Goal: Task Accomplishment & Management: Manage account settings

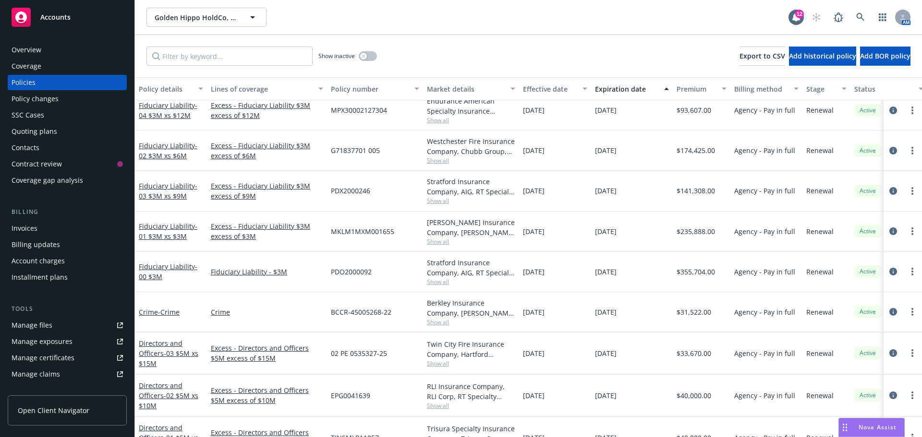
scroll to position [144, 0]
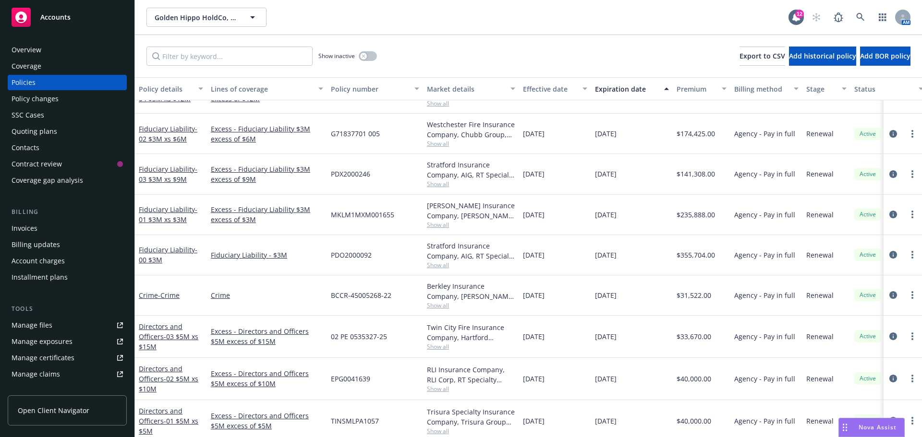
click at [79, 82] on div "Policies" at bounding box center [67, 82] width 111 height 15
click at [369, 57] on button "button" at bounding box center [368, 56] width 18 height 10
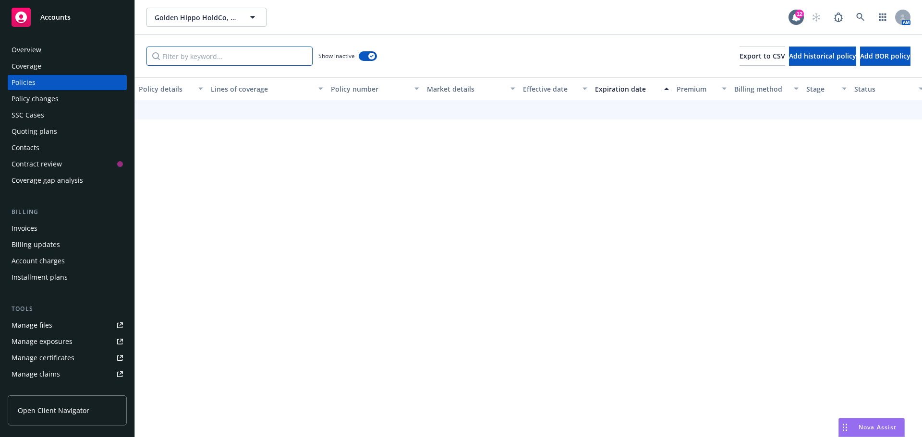
click at [236, 52] on input "Filter by keyword..." at bounding box center [229, 56] width 166 height 19
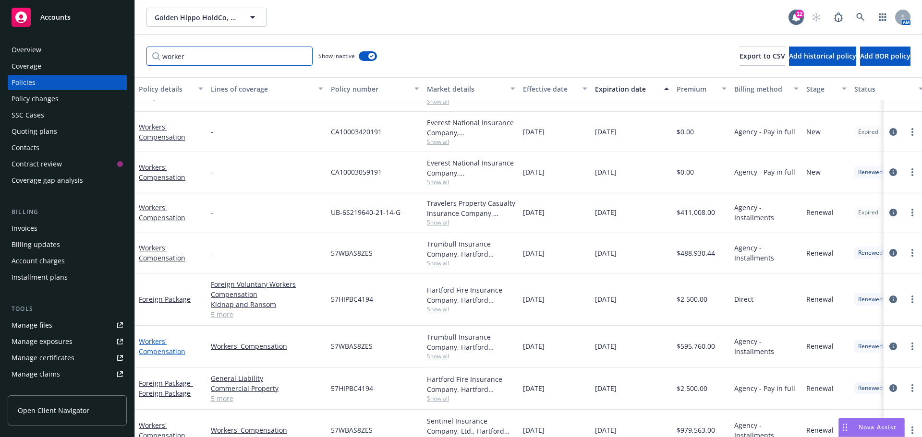
type input "worker"
click at [165, 349] on link "Workers' Compensation" at bounding box center [162, 346] width 47 height 19
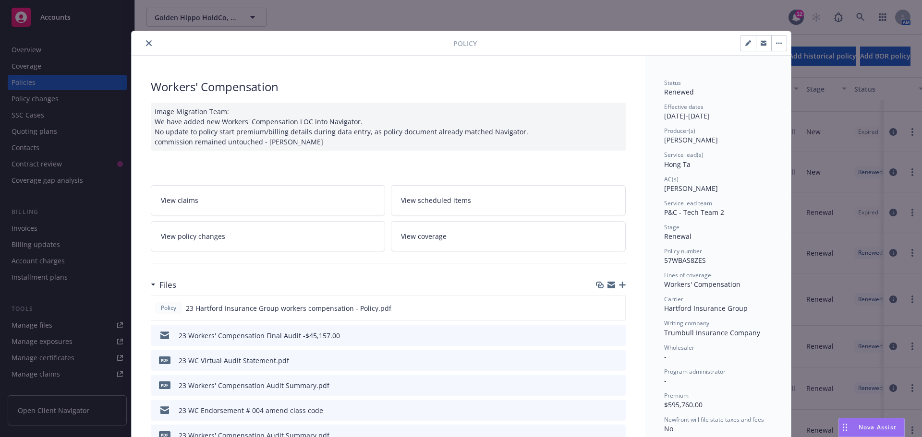
click at [270, 241] on link "View policy changes" at bounding box center [268, 236] width 235 height 30
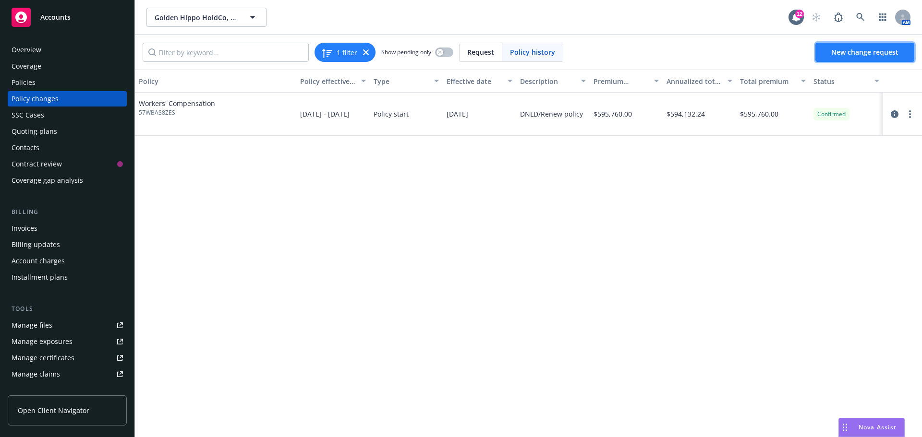
click at [859, 52] on span "New change request" at bounding box center [864, 52] width 67 height 9
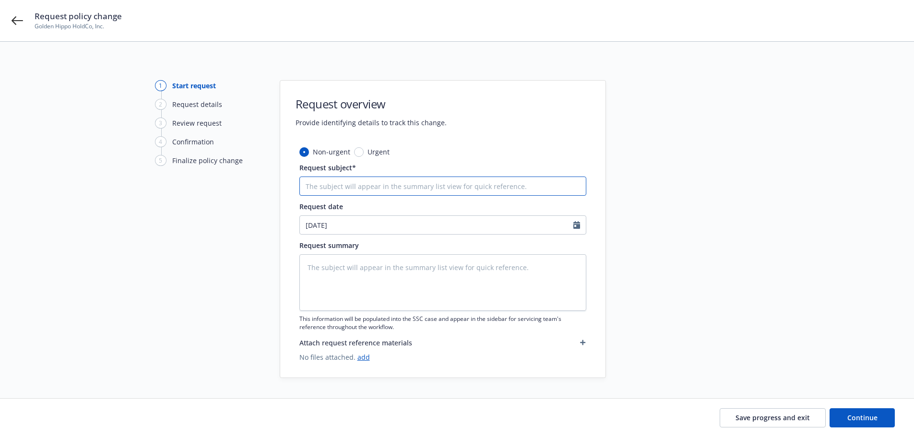
click at [399, 185] on input "Request subject*" at bounding box center [443, 186] width 287 height 19
type textarea "x"
type input "2"
type textarea "x"
type input "23"
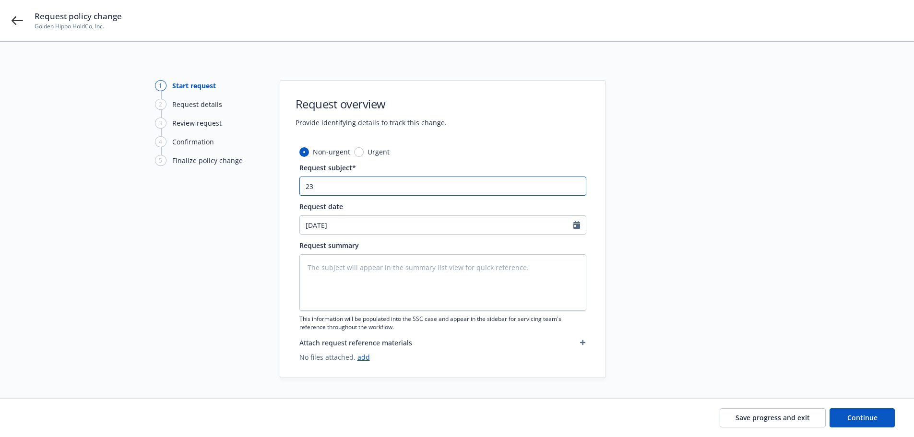
type textarea "x"
type input "23-"
type textarea "x"
type input "23-2"
type textarea "x"
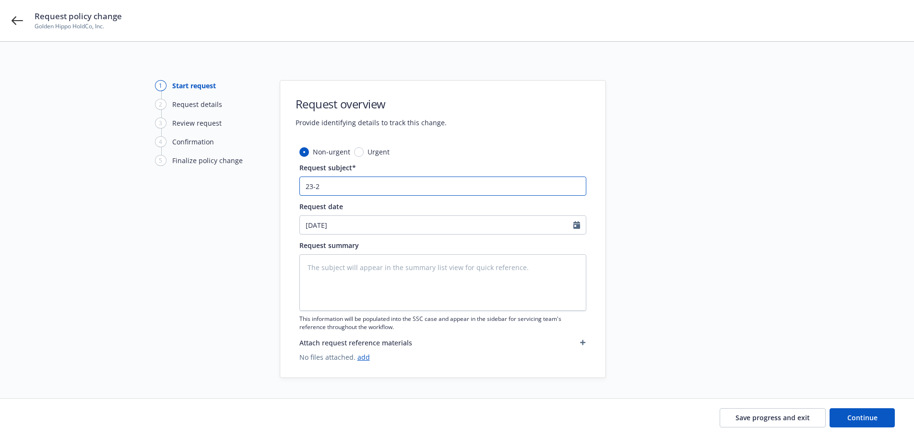
type input "23-24"
type textarea "x"
type input "23-24"
type textarea "x"
type input "23-24 W"
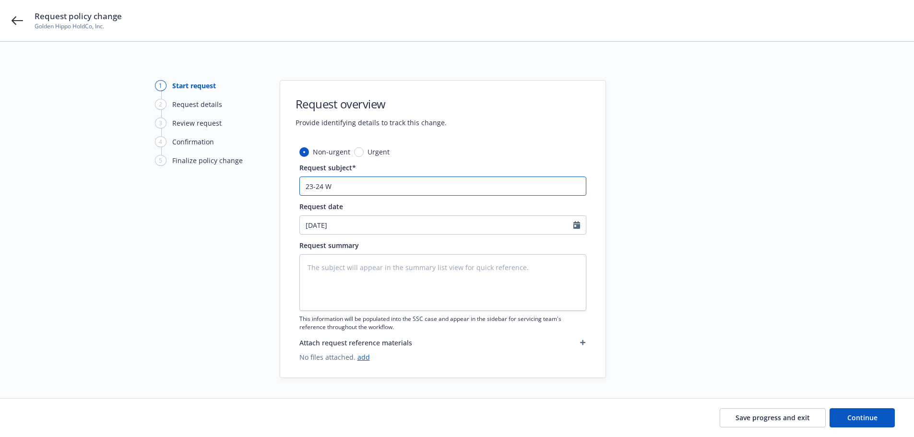
type textarea "x"
type input "23-24 WC"
type textarea "x"
type input "23-24 WC"
type textarea "x"
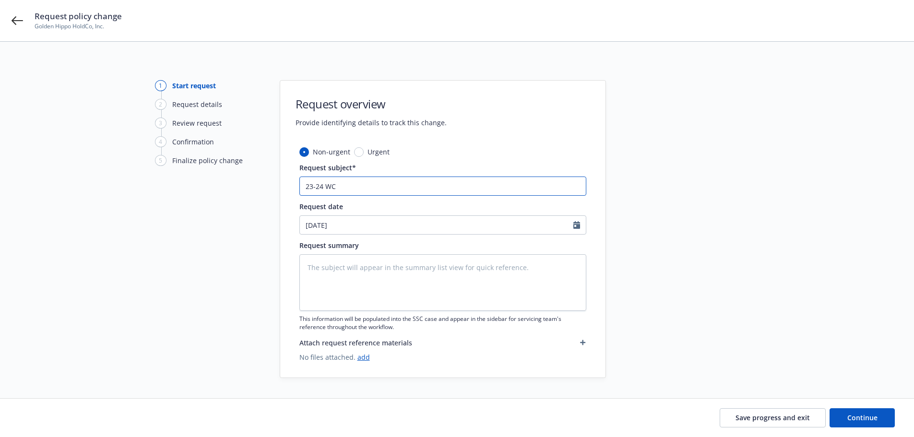
type input "23-24 WC A"
type textarea "x"
type input "23-24 WC Au"
type textarea "x"
type input "23-24 WC Aud"
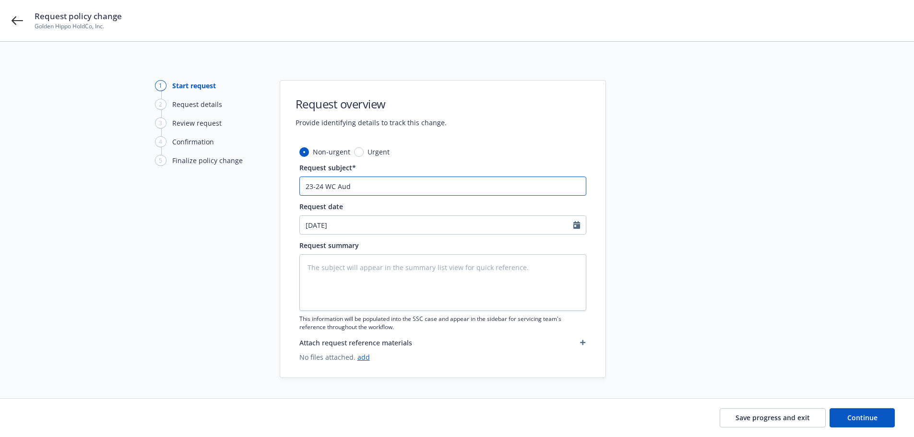
type textarea "x"
type input "23-24 WC Audi"
type textarea "x"
type input "23-24 WC Audit"
type textarea "x"
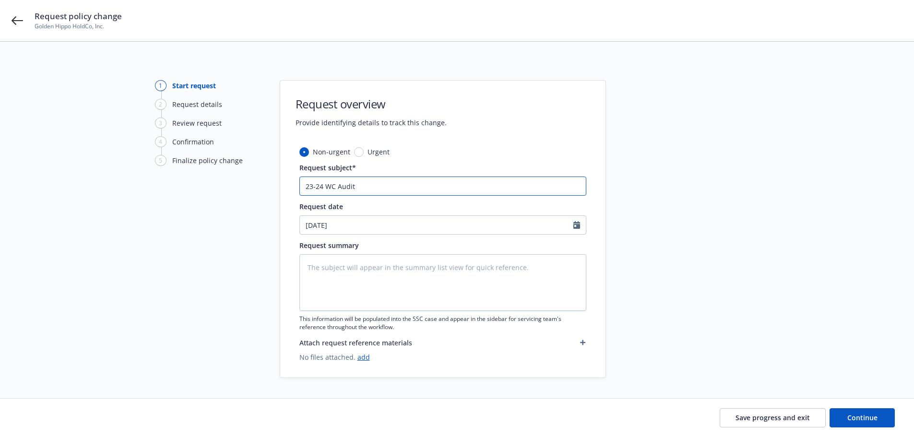
type input "23-24 WC Audi"
type textarea "x"
type input "23-24 WC Aud"
type textarea "x"
type input "23-24 WC Au"
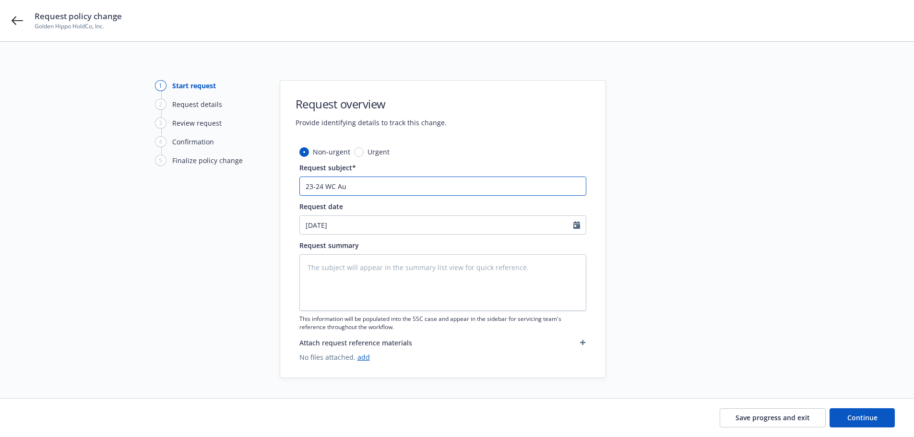
type textarea "x"
type input "23-24 WC A"
type textarea "x"
type input "23-24 WC"
type textarea "x"
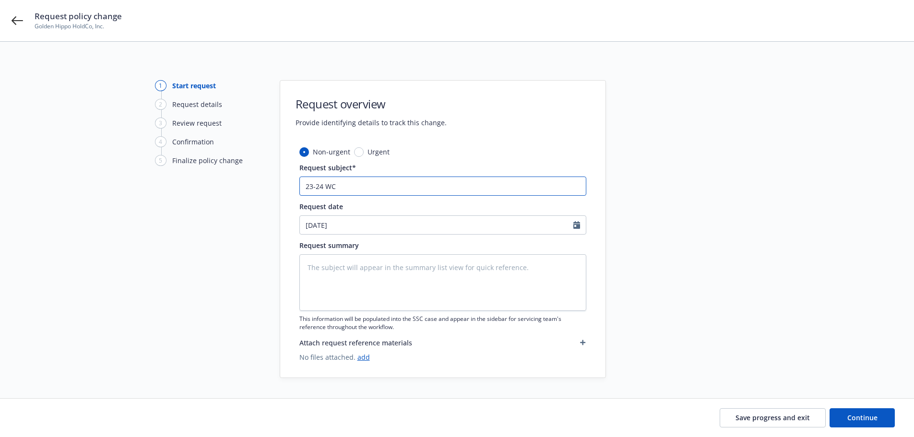
type input "23-24 WC F"
type textarea "x"
type input "23-24 WC Fi"
type textarea "x"
type input "23-24 WC Fin"
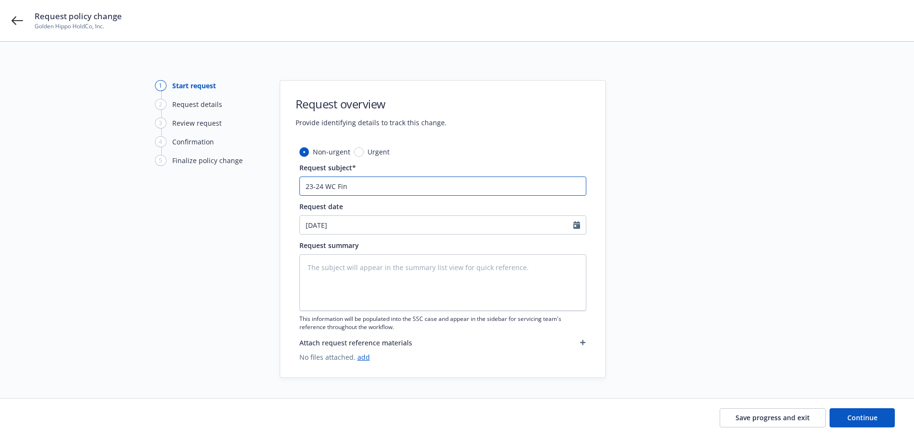
type textarea "x"
type input "23-24 WC Fina"
type textarea "x"
type input "23-24 WC Final"
type textarea "x"
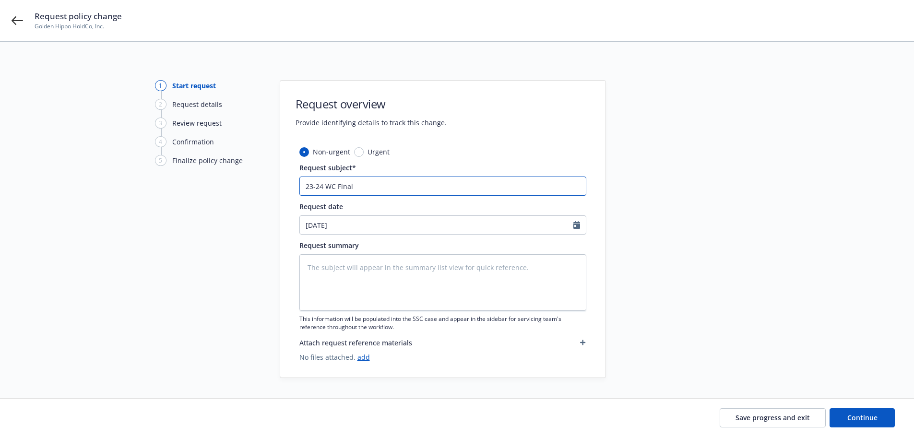
type input "23-24 WC Final"
type textarea "x"
type input "23-24 WC Final A"
type textarea "x"
type input "23-24 WC Final Ai"
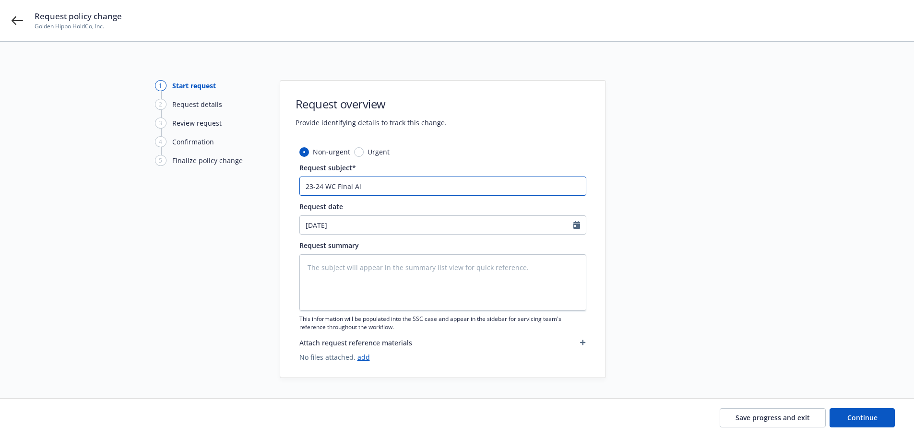
type textarea "x"
type input "23-24 WC Final Aid"
type textarea "x"
type input "23-24 WC Final Ai"
type textarea "x"
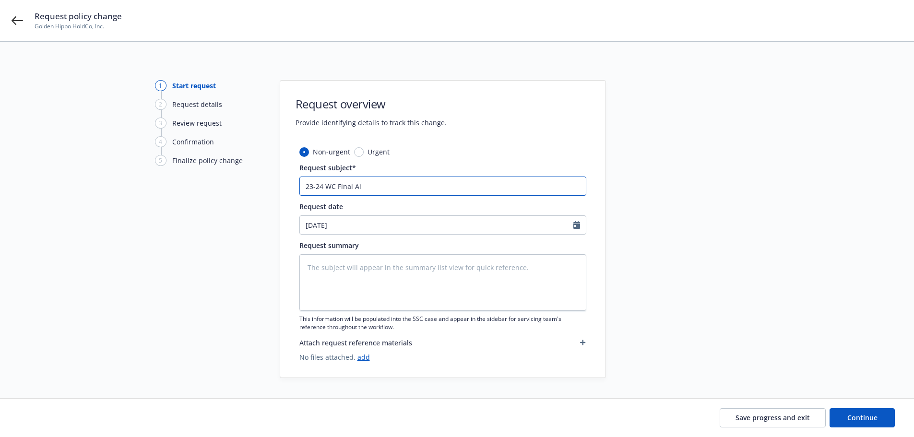
type input "23-24 WC Final A"
type textarea "x"
type input "23-24 WC Final Au"
type textarea "x"
type input "23-24 WC Final Aud"
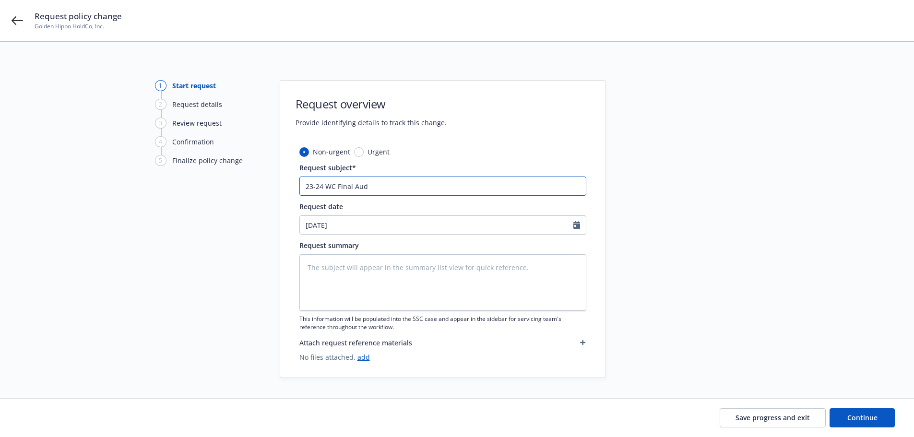
type textarea "x"
type input "23-24 WC Final Audi"
type textarea "x"
drag, startPoint x: 400, startPoint y: 184, endPoint x: 230, endPoint y: 184, distance: 170.4
click at [222, 182] on div "1 Start request 2 Request details 3 Review request 4 Confirmation 5 Finalize po…" at bounding box center [457, 229] width 891 height 298
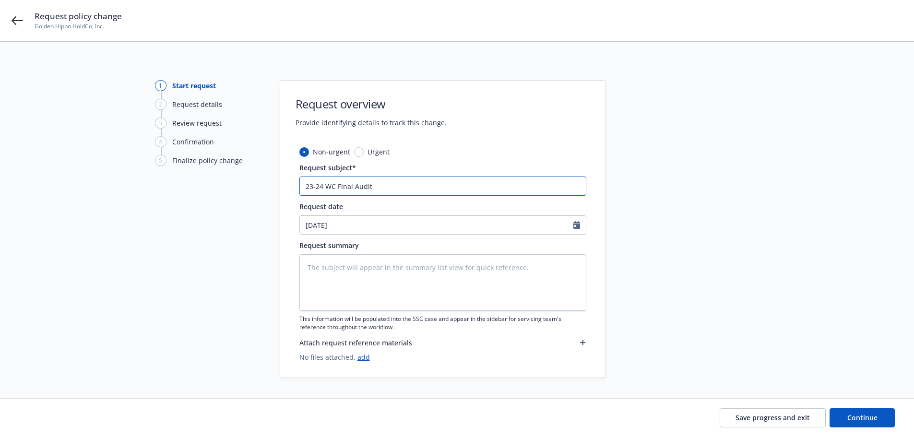
type input "23-24 WC Final Audit"
click at [354, 265] on textarea at bounding box center [443, 282] width 287 height 57
paste textarea "23-24 WC Final Audit"
type textarea "x"
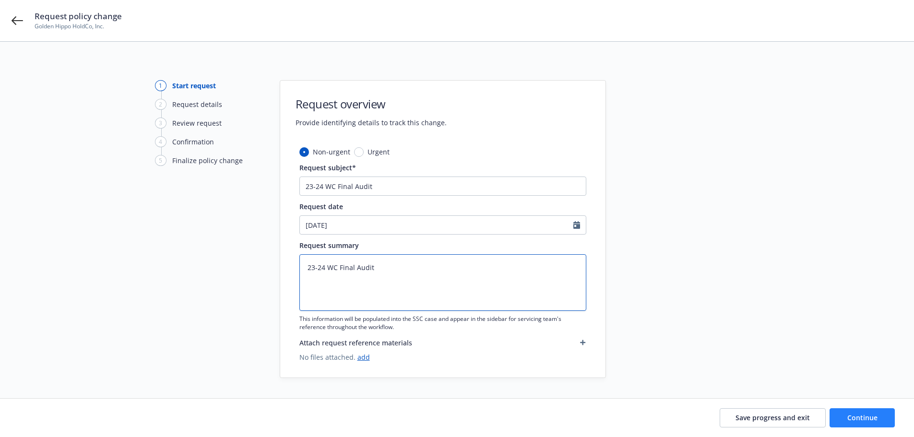
type textarea "23-24 WC Final Audit"
click at [854, 416] on span "Continue" at bounding box center [863, 417] width 30 height 9
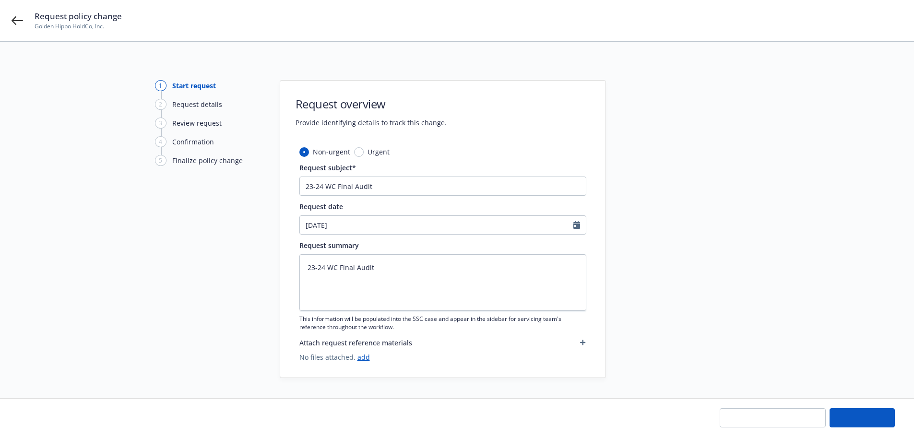
type textarea "x"
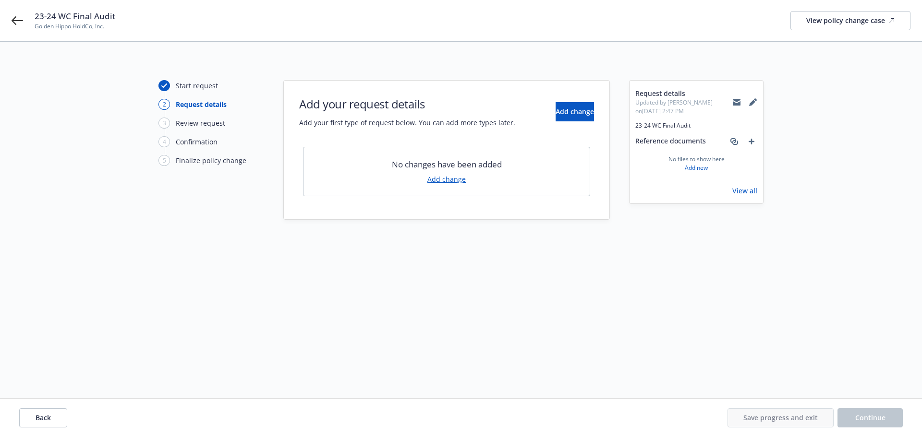
click at [449, 181] on link "Add change" at bounding box center [446, 179] width 38 height 10
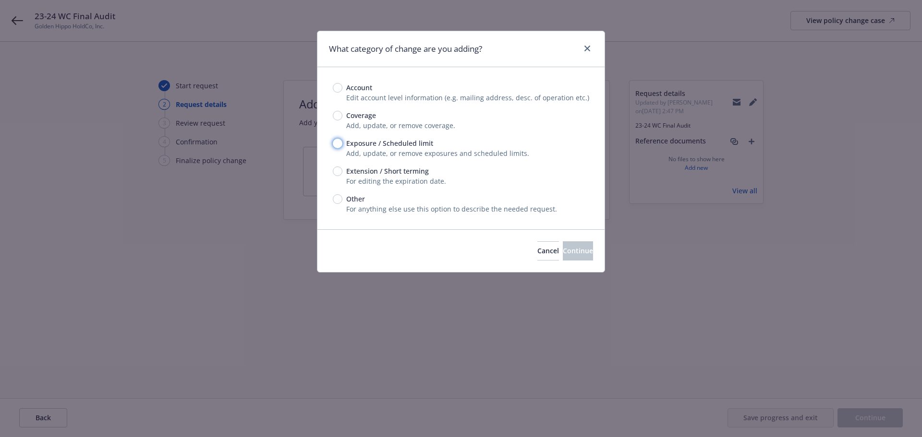
click at [338, 141] on input "Exposure / Scheduled limit" at bounding box center [338, 144] width 10 height 10
radio input "true"
click at [578, 252] on button "Continue" at bounding box center [578, 250] width 30 height 19
type textarea "x"
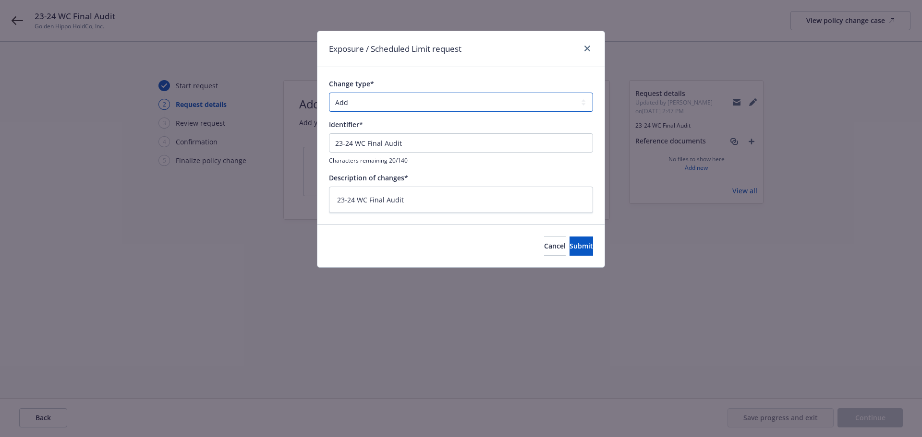
click at [475, 103] on select "Add Audit Change Remove" at bounding box center [461, 102] width 264 height 19
select select "AUDIT"
click at [329, 93] on select "Add Audit Change Remove" at bounding box center [461, 102] width 264 height 19
click at [576, 248] on span "Submit" at bounding box center [581, 245] width 24 height 9
type textarea "x"
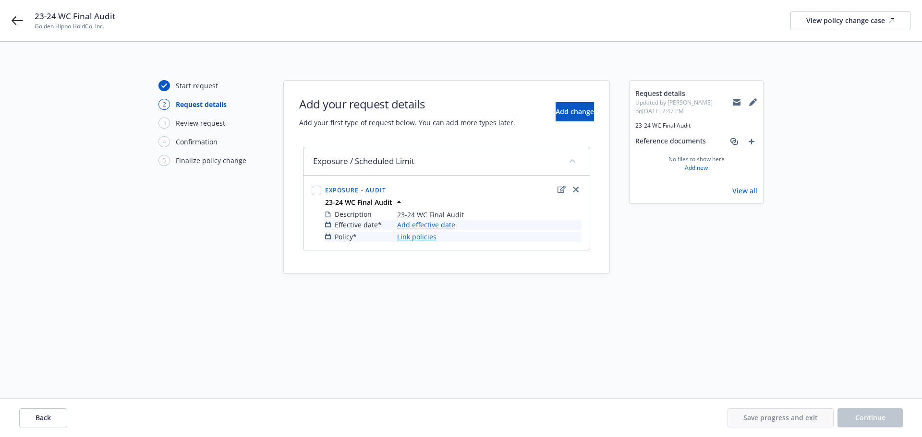
click at [433, 227] on link "Add effective date" at bounding box center [426, 225] width 58 height 10
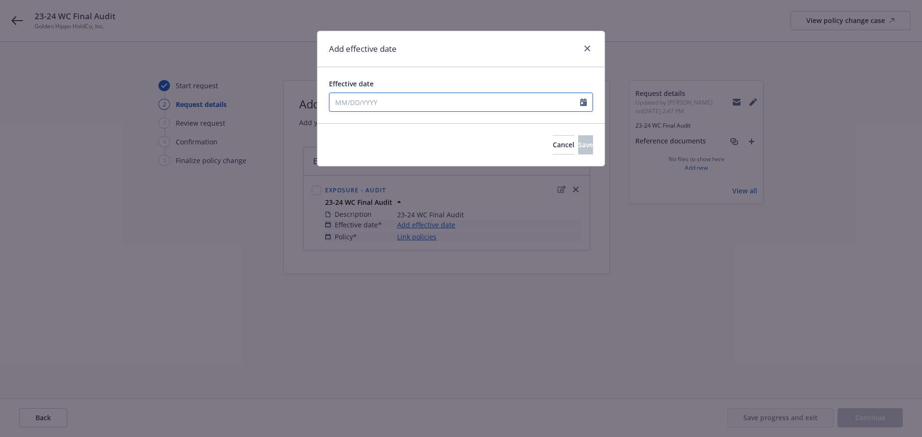
click at [396, 107] on input "Effective date" at bounding box center [454, 102] width 251 height 18
select select "8"
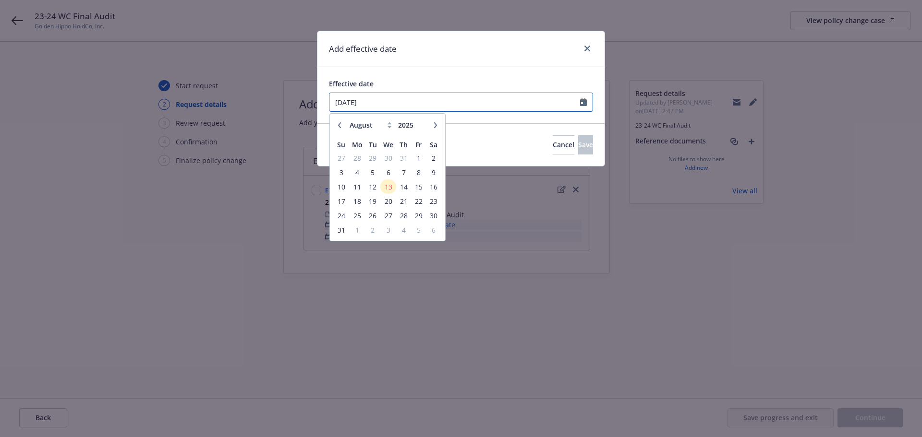
type input "08/13/2023"
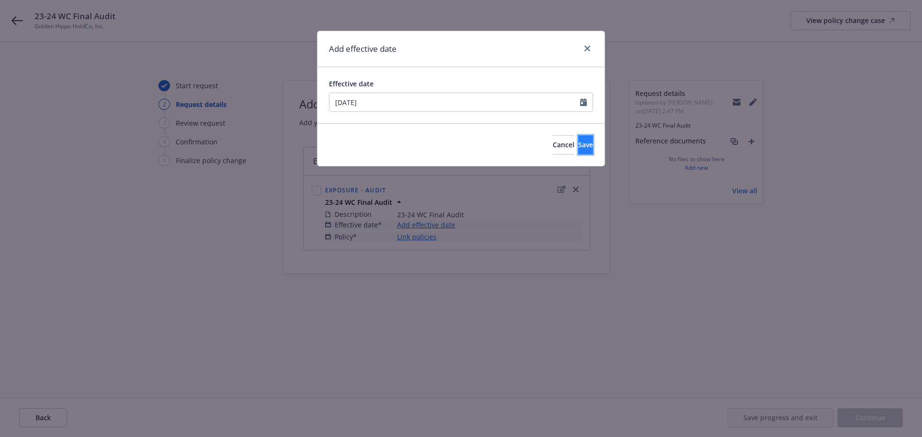
click at [578, 147] on span "Save" at bounding box center [585, 144] width 15 height 9
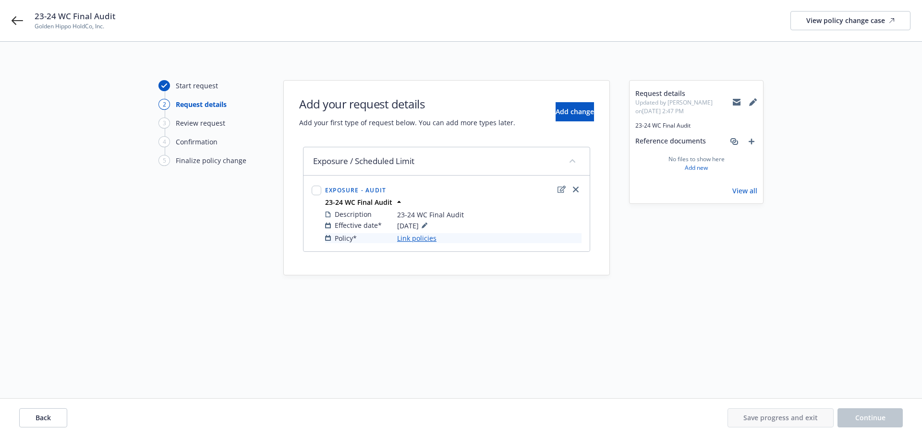
click at [414, 240] on link "Link policies" at bounding box center [416, 238] width 39 height 10
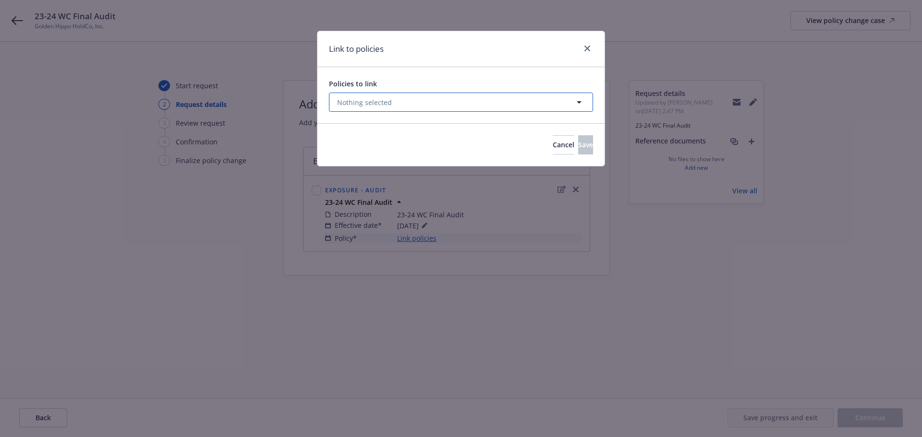
click at [445, 106] on button "Nothing selected" at bounding box center [461, 102] width 264 height 19
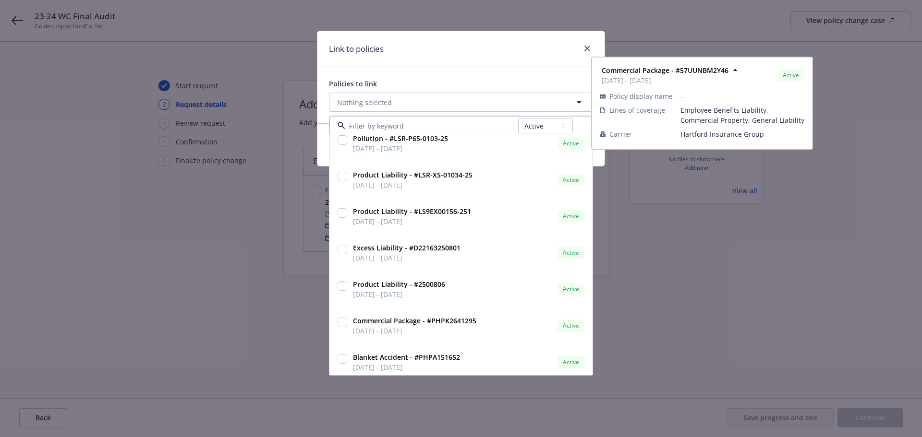
scroll to position [854, 0]
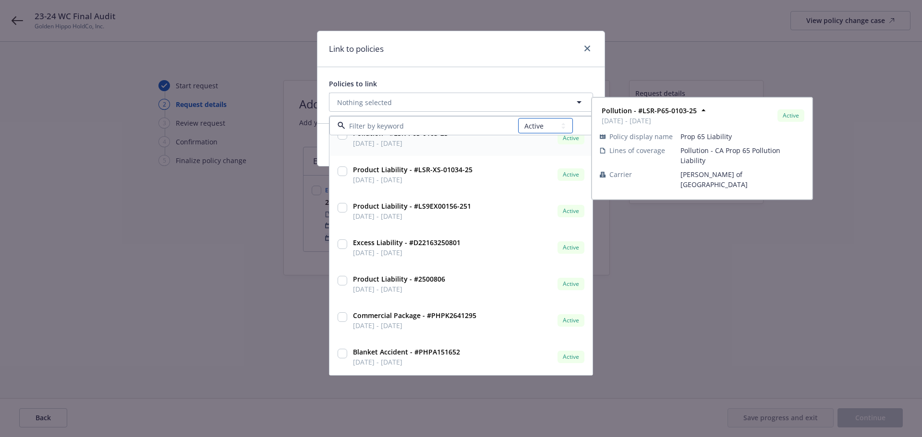
click at [535, 130] on select "All Active Upcoming Expired Cancelled" at bounding box center [545, 125] width 55 height 15
select select "EXPIRED"
click at [518, 118] on select "All Active Upcoming Expired Cancelled" at bounding box center [545, 125] width 55 height 15
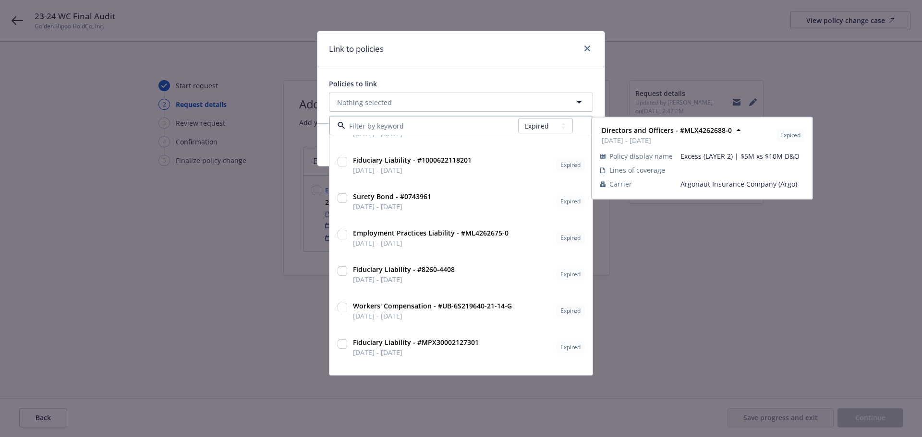
scroll to position [784, 0]
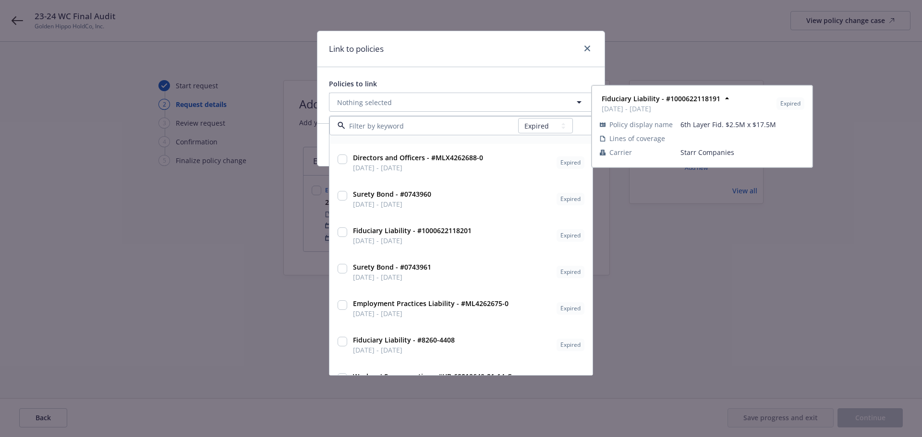
click at [407, 125] on input at bounding box center [431, 126] width 173 height 10
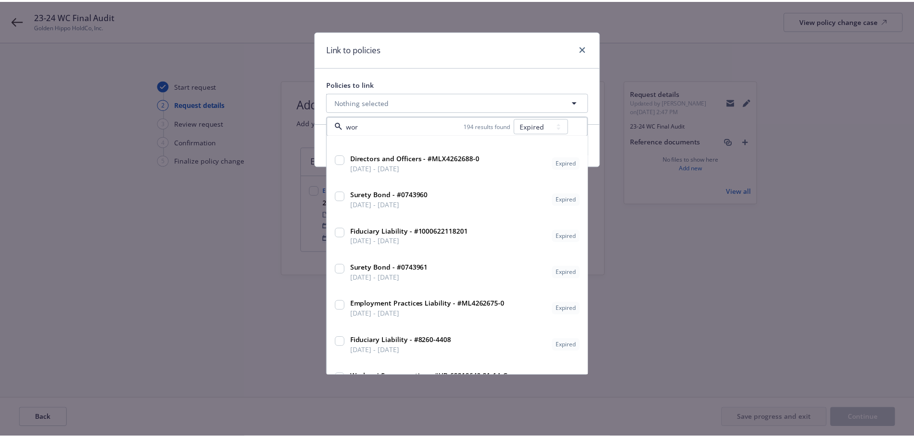
scroll to position [112, 0]
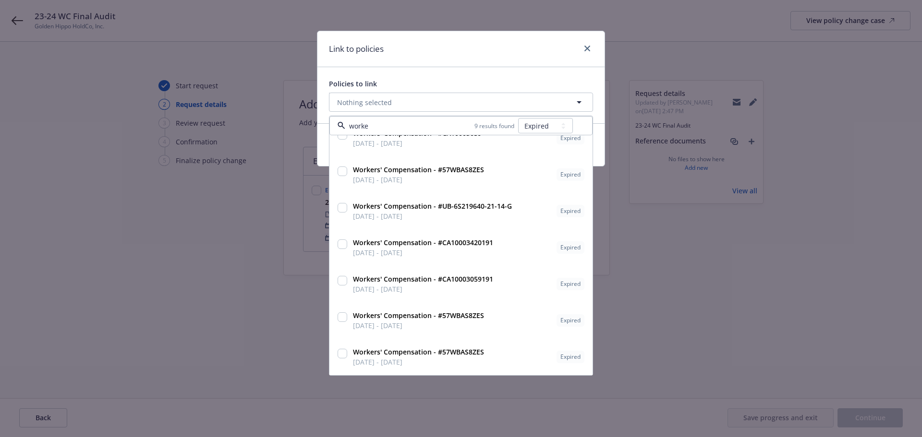
type input "worker"
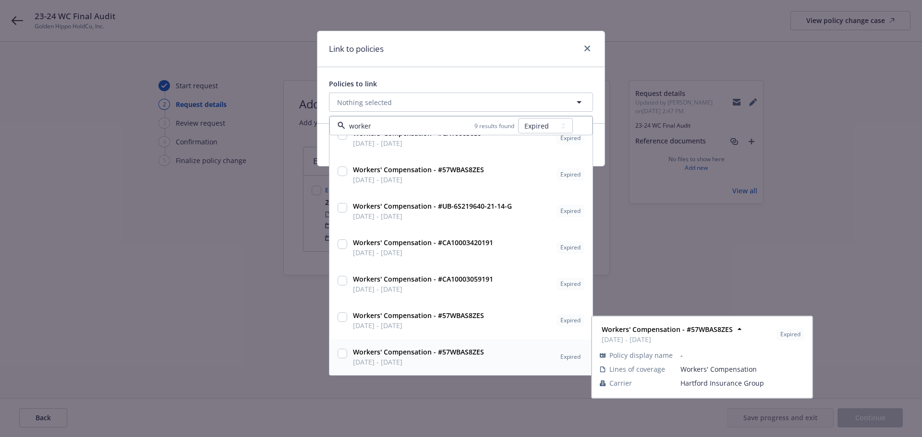
click at [344, 355] on input "checkbox" at bounding box center [342, 354] width 10 height 10
checkbox input "true"
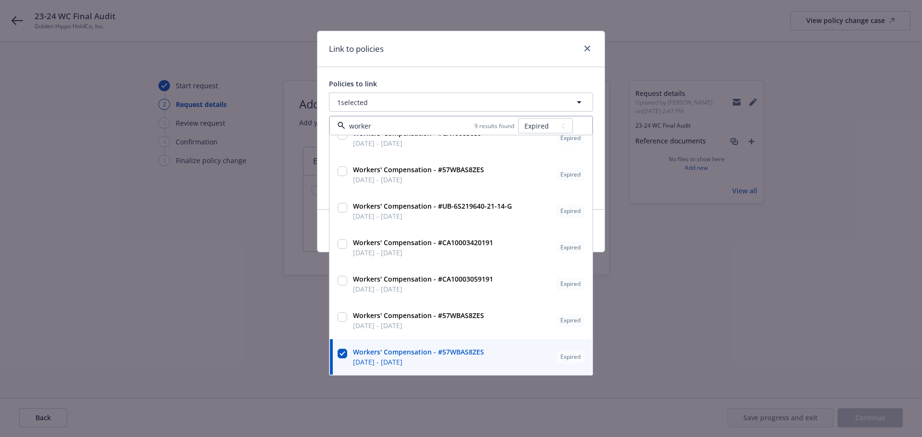
type input "worker"
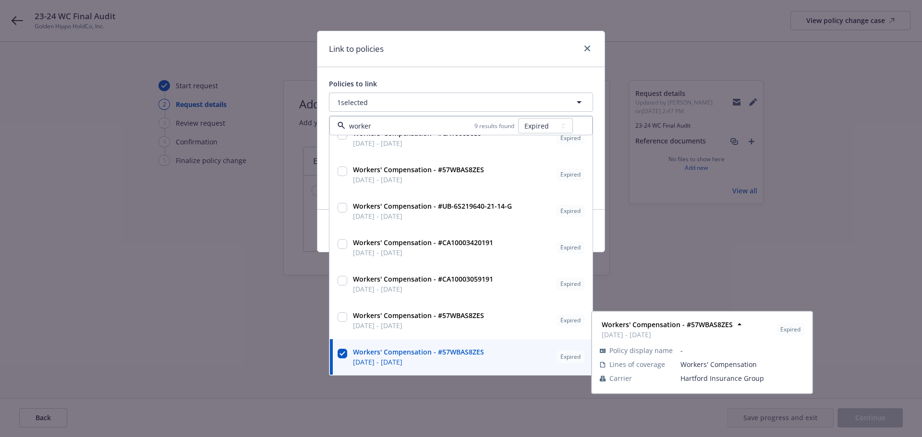
click at [650, 273] on div "Link to policies Policies to link 1 selected worker 9 results found All Active …" at bounding box center [461, 218] width 922 height 437
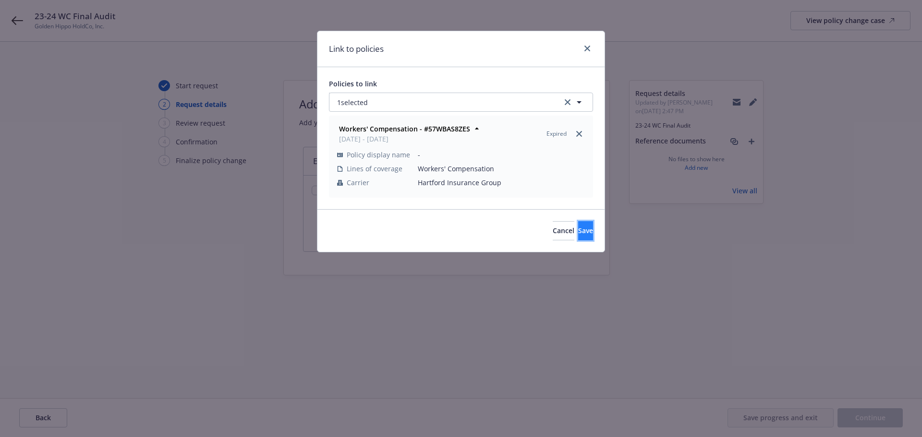
click at [578, 228] on span "Save" at bounding box center [585, 230] width 15 height 9
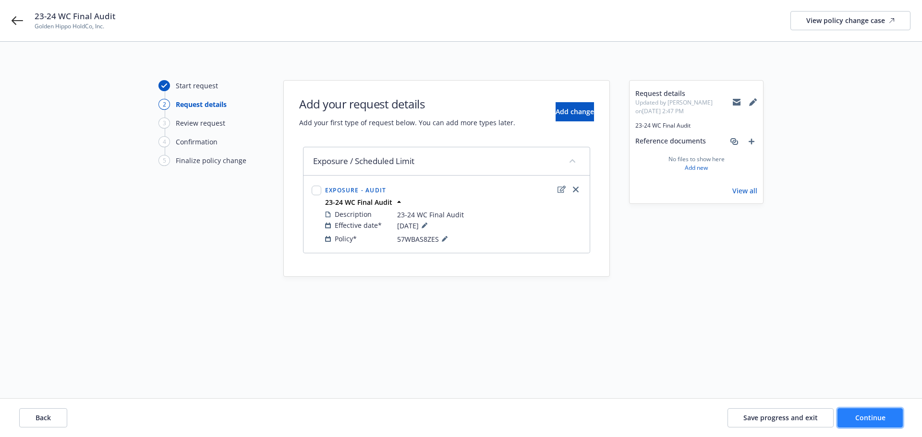
click at [873, 417] on span "Continue" at bounding box center [870, 417] width 30 height 9
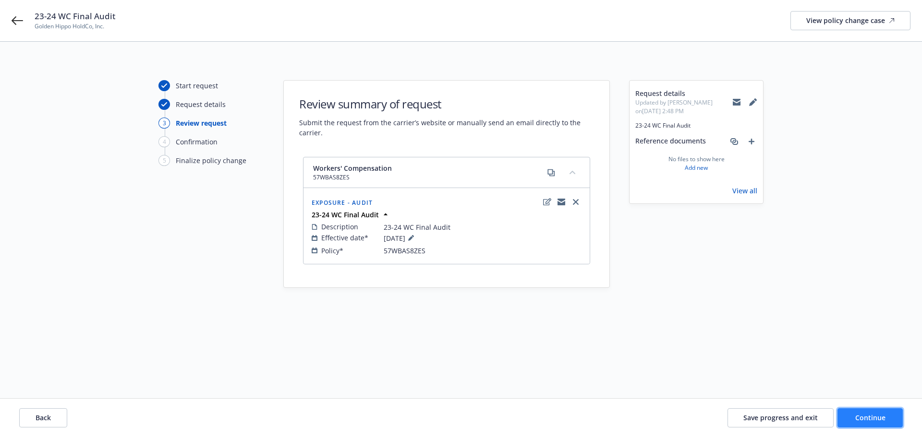
click at [886, 413] on button "Continue" at bounding box center [869, 418] width 65 height 19
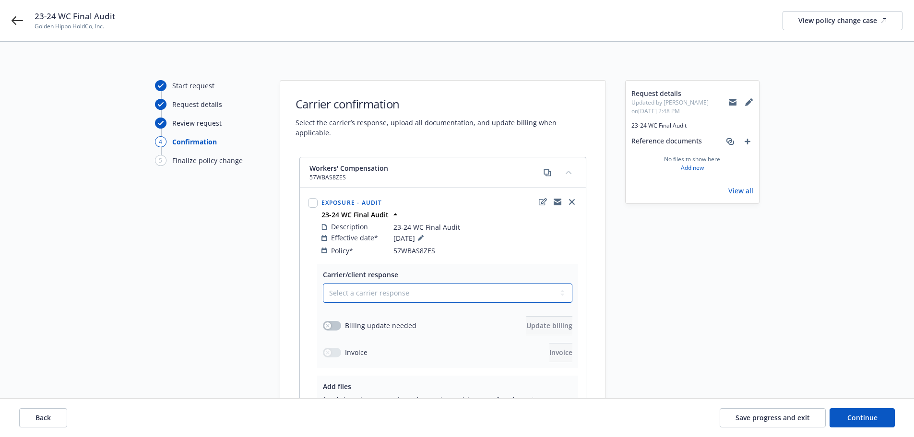
click at [445, 284] on select "Select a carrier response Accepted Accepted with revision No endorsement needed…" at bounding box center [448, 293] width 250 height 19
select select "ACCEPTED"
click at [323, 284] on select "Select a carrier response Accepted Accepted with revision No endorsement needed…" at bounding box center [448, 293] width 250 height 19
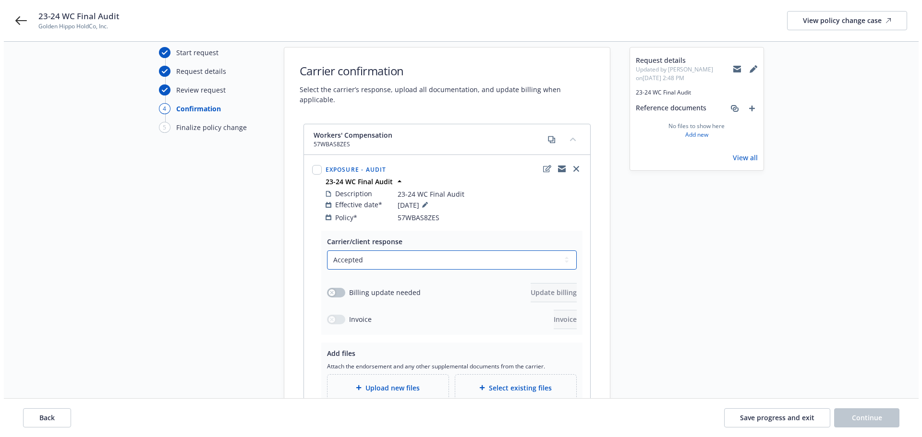
scroll to position [48, 0]
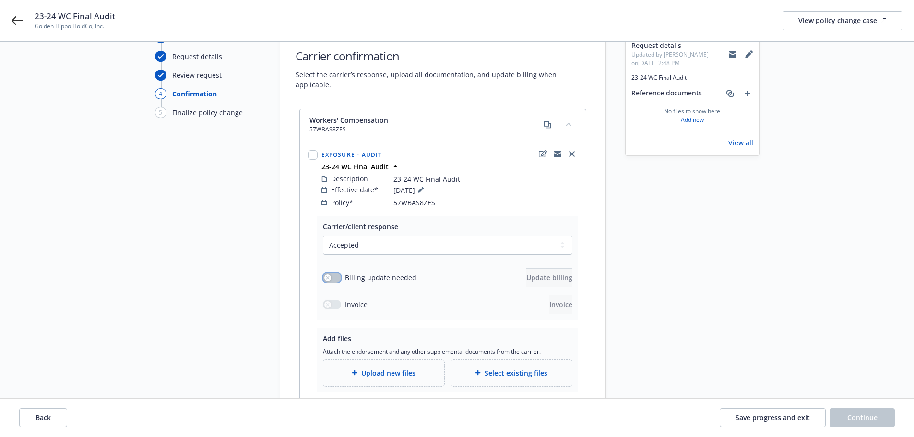
click at [339, 273] on button "button" at bounding box center [332, 278] width 18 height 10
click at [527, 273] on span "Update billing" at bounding box center [550, 277] width 46 height 9
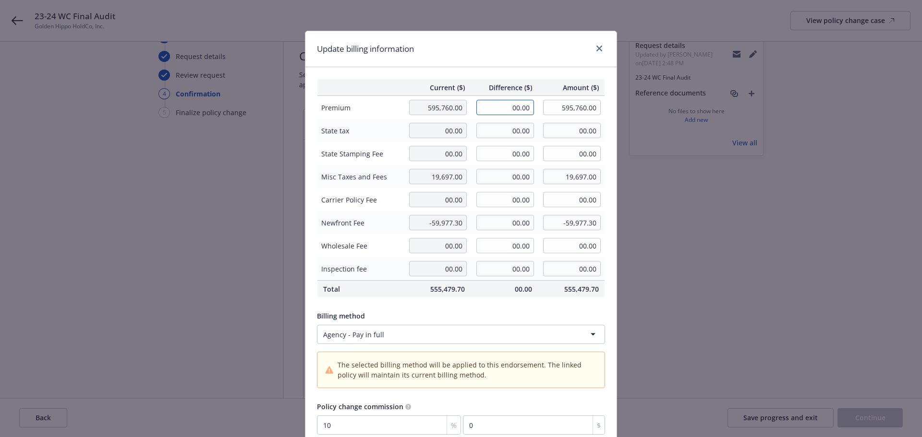
click at [486, 102] on input "00.00" at bounding box center [505, 107] width 58 height 15
click at [501, 108] on input "51431" at bounding box center [505, 107] width 58 height 15
click at [504, 109] on input "51431" at bounding box center [505, 107] width 58 height 15
drag, startPoint x: 504, startPoint y: 109, endPoint x: 543, endPoint y: 111, distance: 39.4
click at [543, 111] on tr "Premium 595,760.00 51431 595,760.00" at bounding box center [461, 108] width 288 height 24
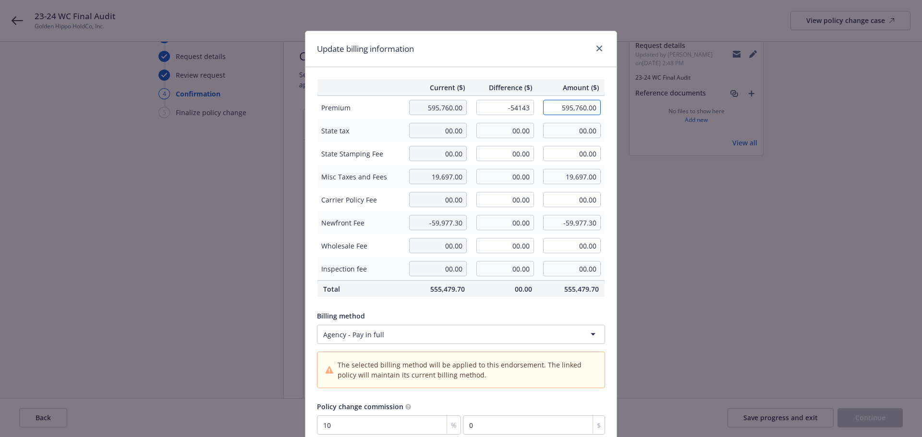
type input "-54,143.00"
type input "541,617.00"
type input "-5414.3"
click at [492, 225] on input "00.00" at bounding box center [505, 222] width 58 height 15
drag, startPoint x: 496, startPoint y: 178, endPoint x: 539, endPoint y: 180, distance: 42.8
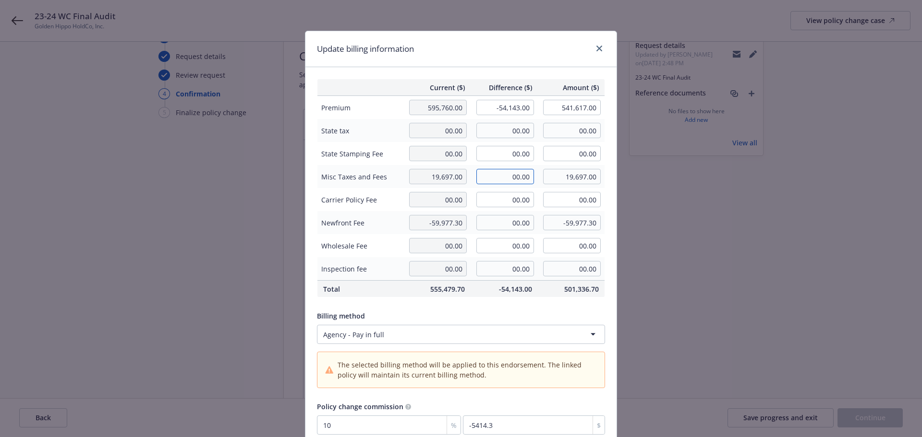
click at [539, 180] on tr "Misc Taxes and Fees 19,697.00 00.00 19,697.00" at bounding box center [461, 176] width 288 height 23
type input "-6,274.00"
type input "13,423.00"
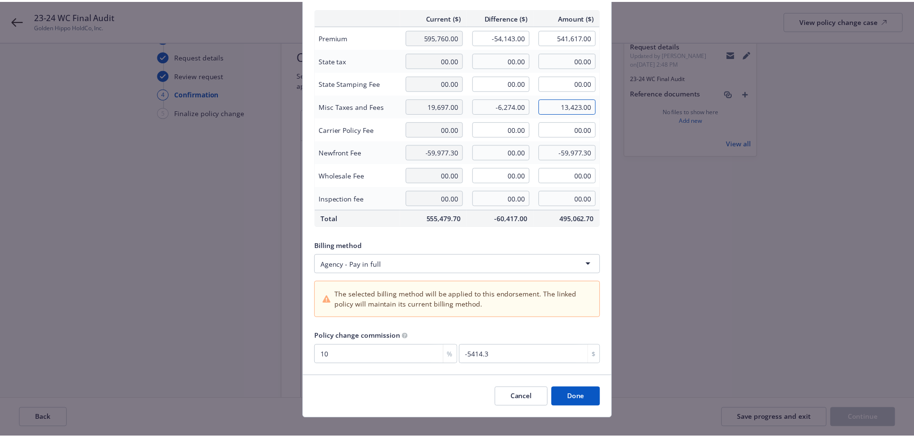
scroll to position [83, 0]
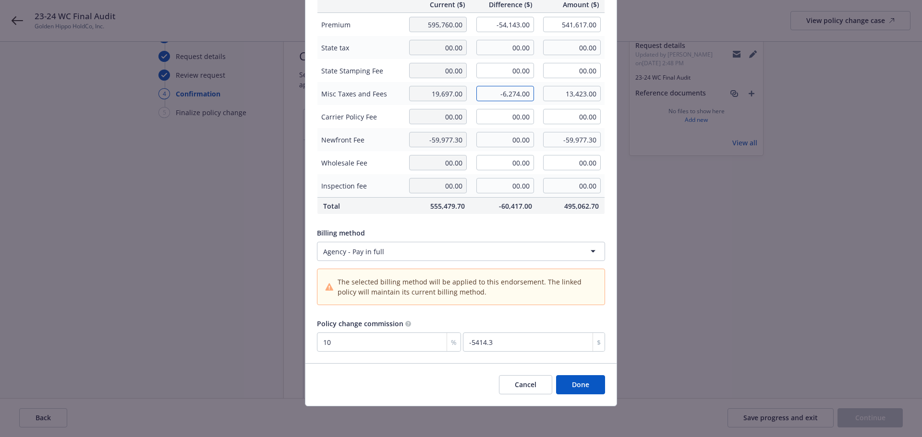
click at [500, 96] on input "-6,274.00" at bounding box center [505, 93] width 58 height 15
click at [492, 96] on input "-6,274.00" at bounding box center [505, 93] width 58 height 15
type input "6,274.00"
type input "25,971.00"
click at [497, 131] on td "00.00" at bounding box center [503, 139] width 67 height 23
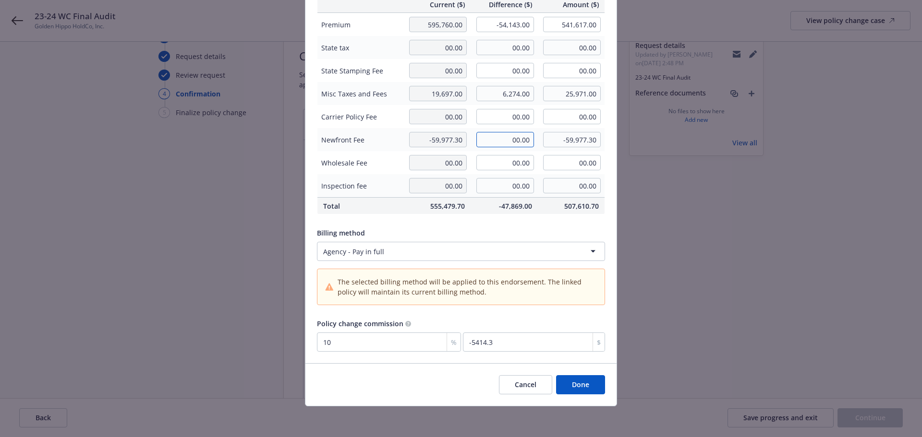
drag, startPoint x: 503, startPoint y: 141, endPoint x: 558, endPoint y: 136, distance: 55.4
click at [558, 136] on tr "Newfront Fee -59,977.30 00.00 -59,977.30" at bounding box center [461, 139] width 288 height 23
type input "5,414.30"
type input "-54,563.00"
drag, startPoint x: 493, startPoint y: 96, endPoint x: 541, endPoint y: 95, distance: 48.0
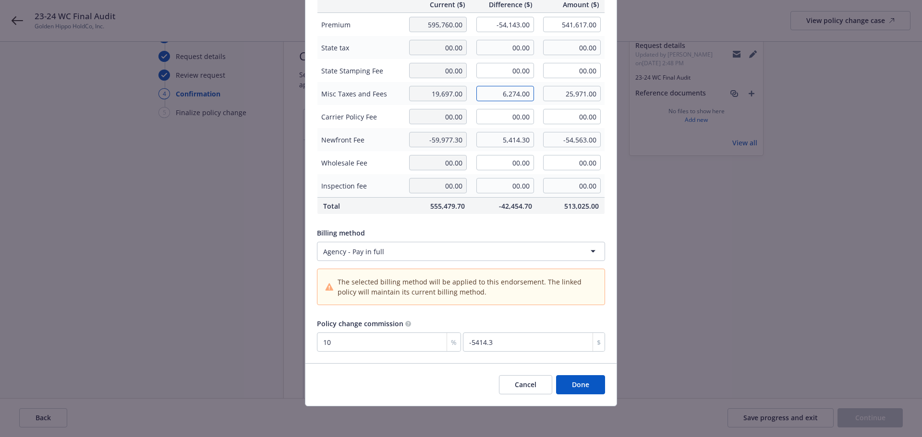
click at [541, 95] on tr "Misc Taxes and Fees 19,697.00 6,274.00 25,971.00" at bounding box center [461, 93] width 288 height 23
type input "00.00"
type input "19,697.00"
drag, startPoint x: 507, startPoint y: 89, endPoint x: 528, endPoint y: 91, distance: 20.7
click at [528, 91] on input "00.00" at bounding box center [505, 93] width 58 height 15
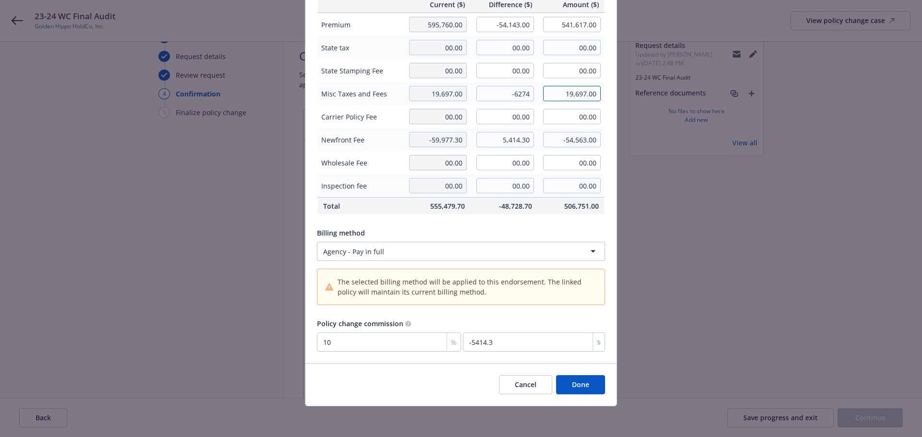
type input "-6,274.00"
type input "13,423.00"
click at [501, 94] on input "-6,274.00" at bounding box center [505, 93] width 58 height 15
click at [500, 95] on input "-6,274.00" at bounding box center [505, 93] width 58 height 15
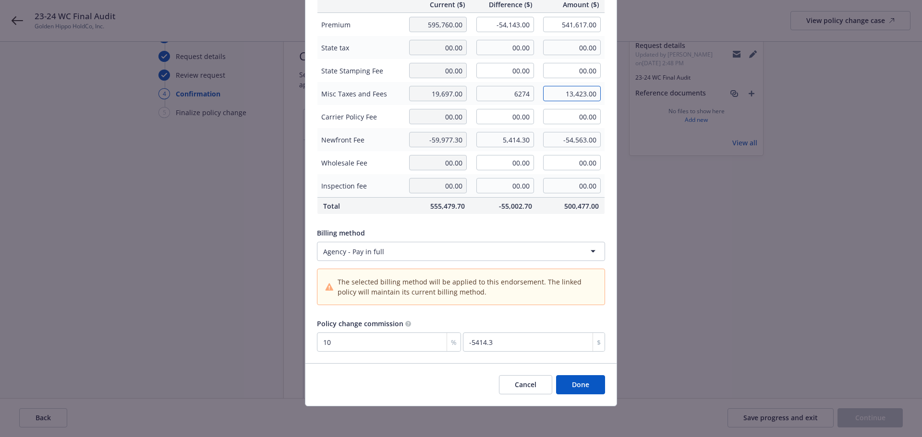
type input "6,274.00"
type input "25,971.00"
drag, startPoint x: 484, startPoint y: 26, endPoint x: 539, endPoint y: 26, distance: 54.7
click at [539, 26] on tr "Premium 595,760.00 -54,143.00 541,617.00" at bounding box center [461, 25] width 288 height 24
type input "-51,431.00"
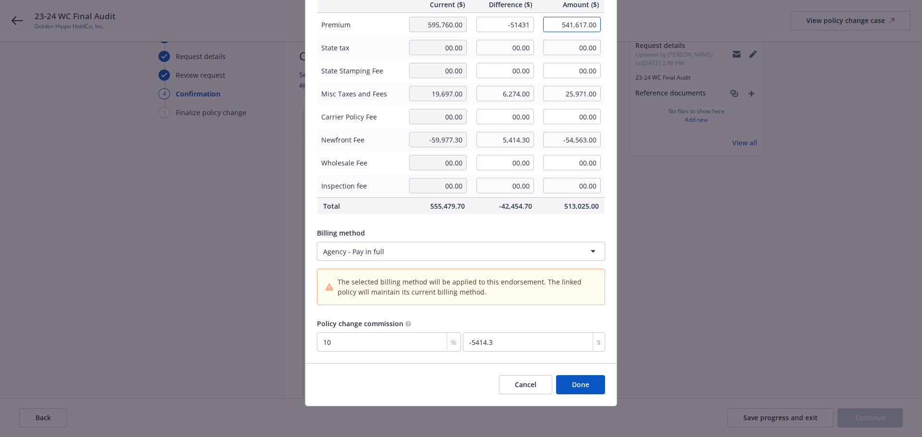
type input "544,329.00"
type input "-5143.1"
drag, startPoint x: 485, startPoint y: 140, endPoint x: 543, endPoint y: 140, distance: 57.6
click at [543, 140] on tr "Newfront Fee -59,977.30 5,414.30 -54,563.00" at bounding box center [461, 139] width 288 height 23
type input "5,143.10"
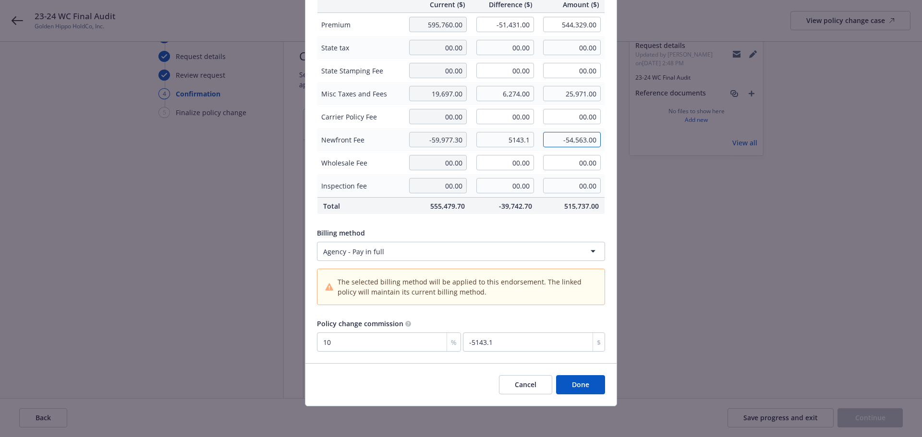
type input "-54,834.20"
click at [591, 383] on button "Done" at bounding box center [580, 384] width 49 height 19
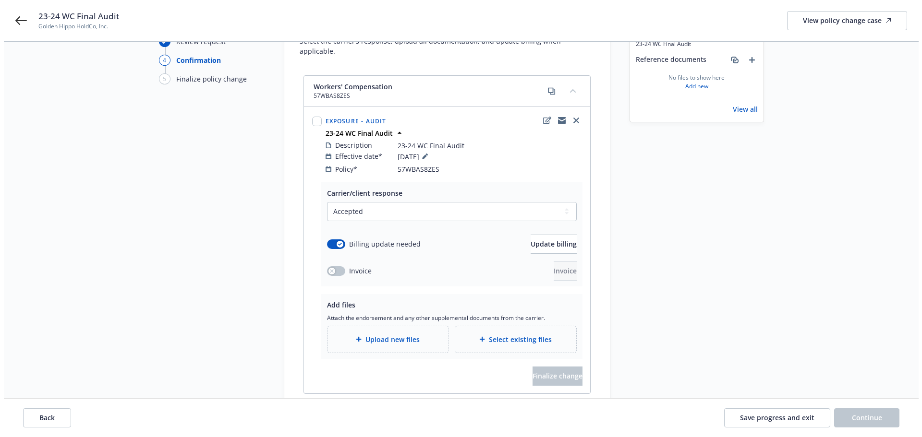
scroll to position [129, 0]
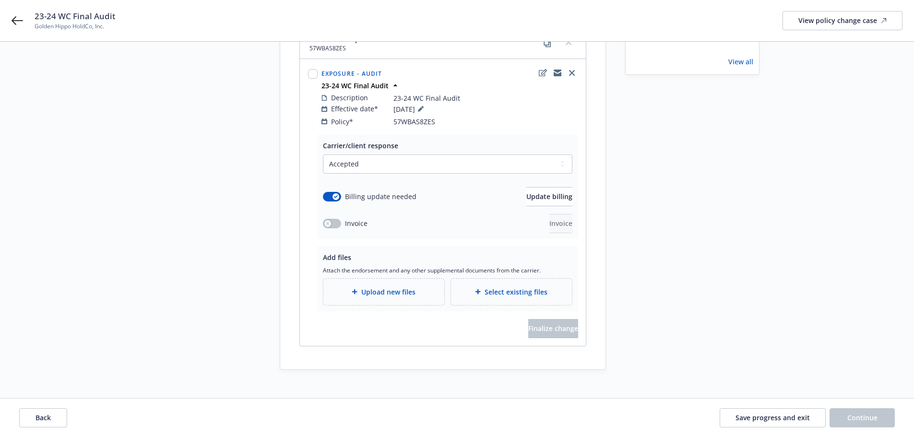
click at [399, 287] on span "Upload new files" at bounding box center [388, 292] width 54 height 10
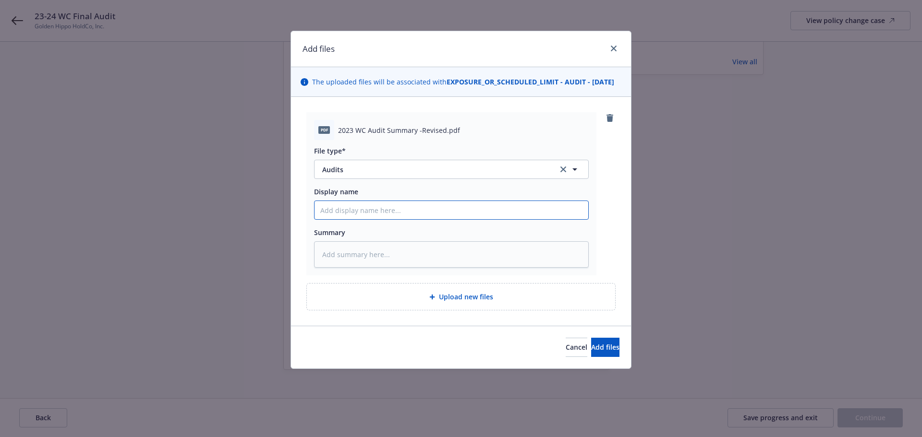
click at [383, 219] on input "Display name" at bounding box center [451, 210] width 274 height 18
type textarea "x"
type input "2"
type textarea "x"
type input "23"
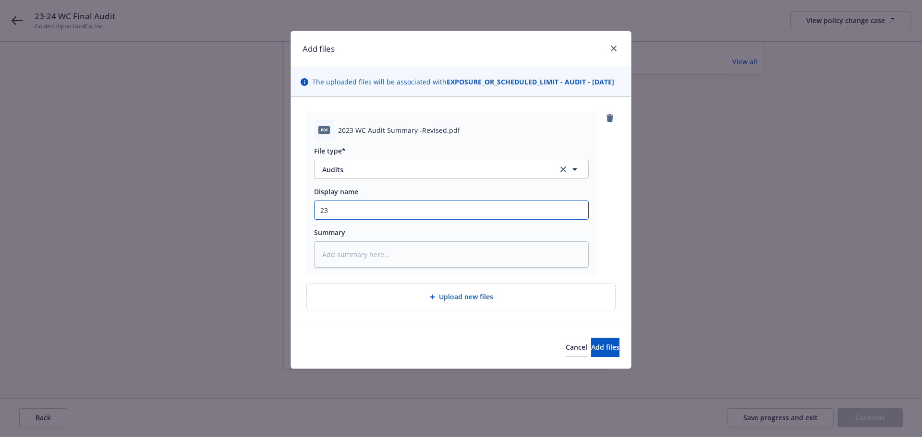
type textarea "x"
type input "23-"
type textarea "x"
type input "23-2"
type textarea "x"
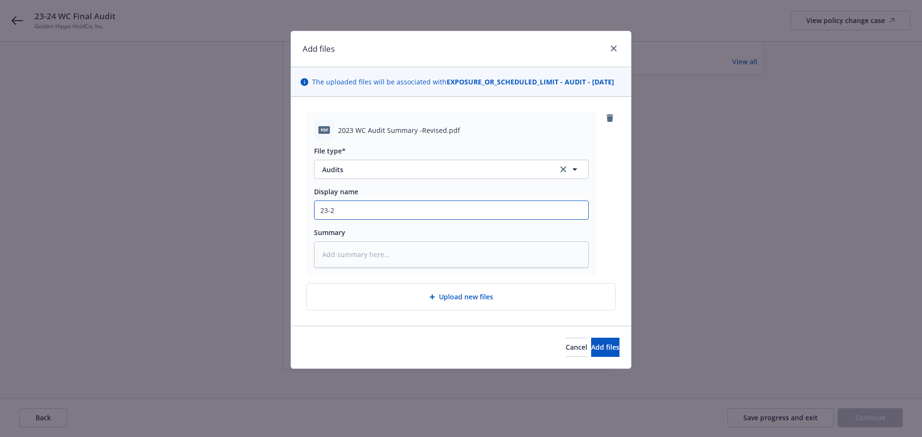
type input "23-24"
type textarea "x"
type input "23-24"
type textarea "x"
type input "23-24 W"
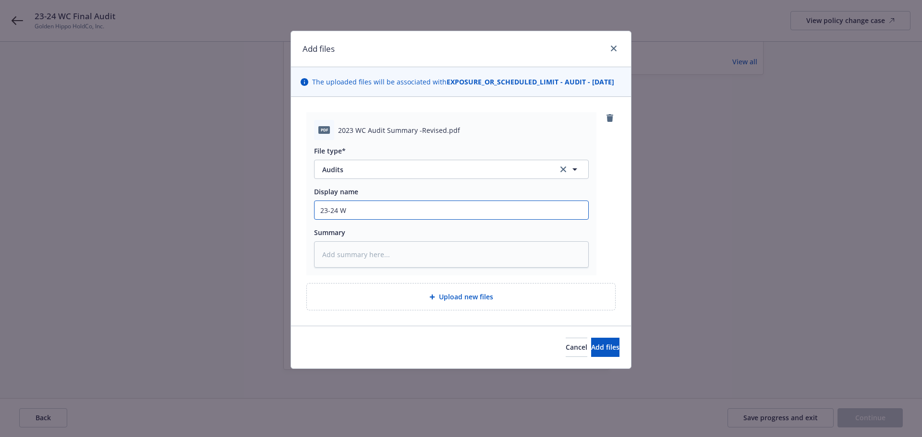
type textarea "x"
type input "23-24 WC"
type textarea "x"
type input "23-24 WC"
type textarea "x"
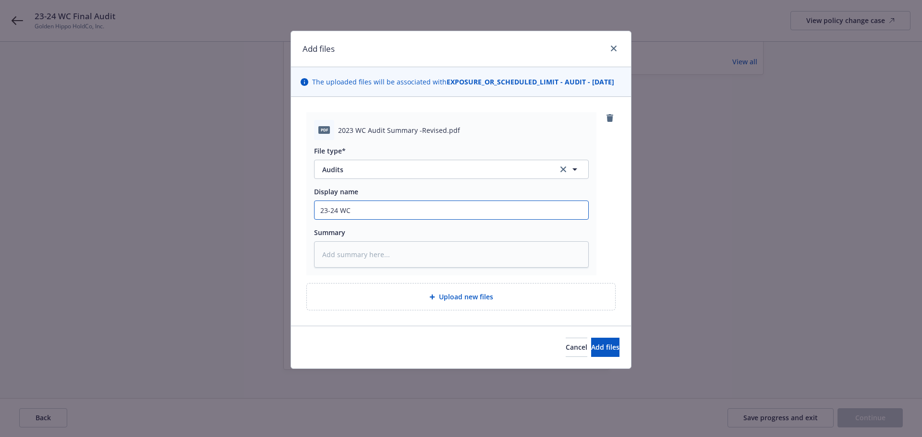
type input "23-24 WC r"
type textarea "x"
type input "23-24 WC re"
type textarea "x"
type input "23-24 WC rev"
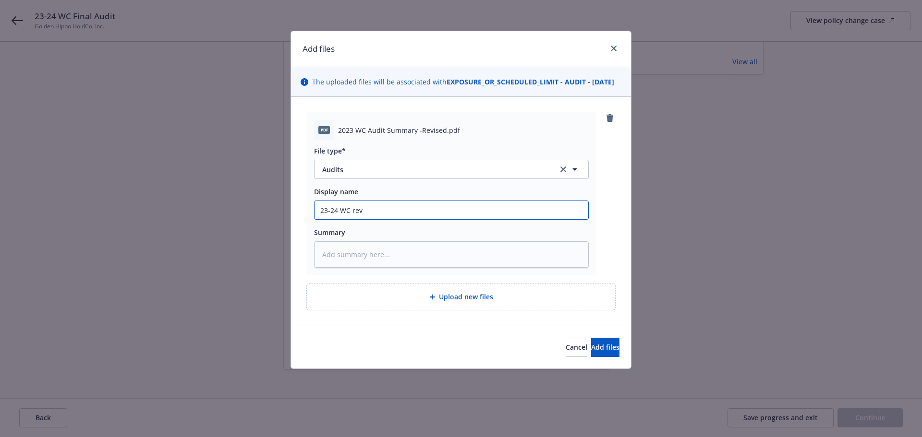
type textarea "x"
type input "23-24 WC revi"
type textarea "x"
type input "23-24 WC revis"
type textarea "x"
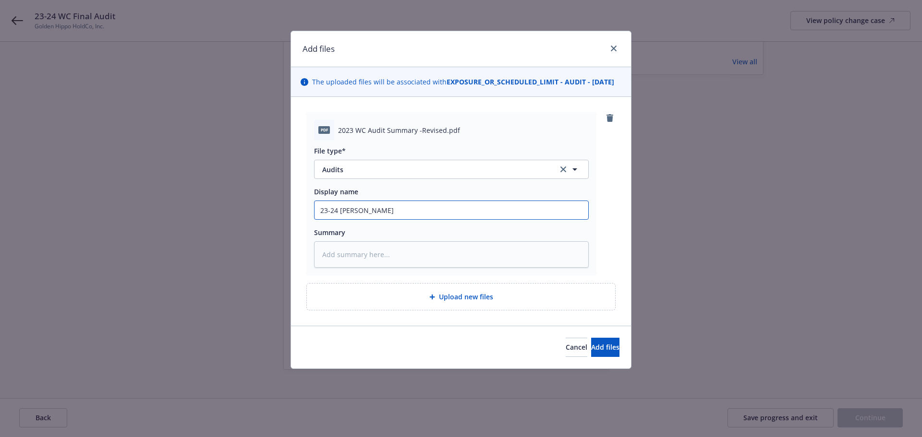
type input "23-24 WC revise"
type textarea "x"
type input "23-24 WC revised"
type textarea "x"
type input "23-24 WC revised"
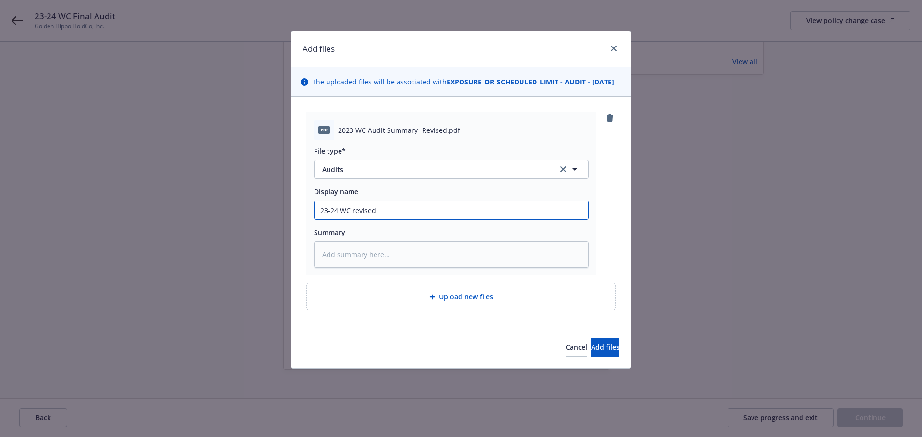
type textarea "x"
type input "23-24 WC revised a"
type textarea "x"
type input "23-24 WC revised au"
type textarea "x"
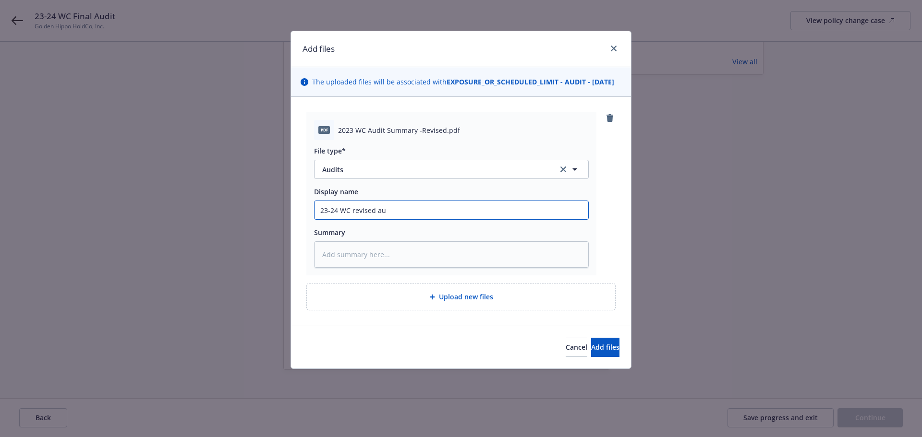
type input "23-24 WC revised aud"
type textarea "x"
type input "23-24 WC revised audit"
type textarea "x"
type input "23-24 WC revised audit"
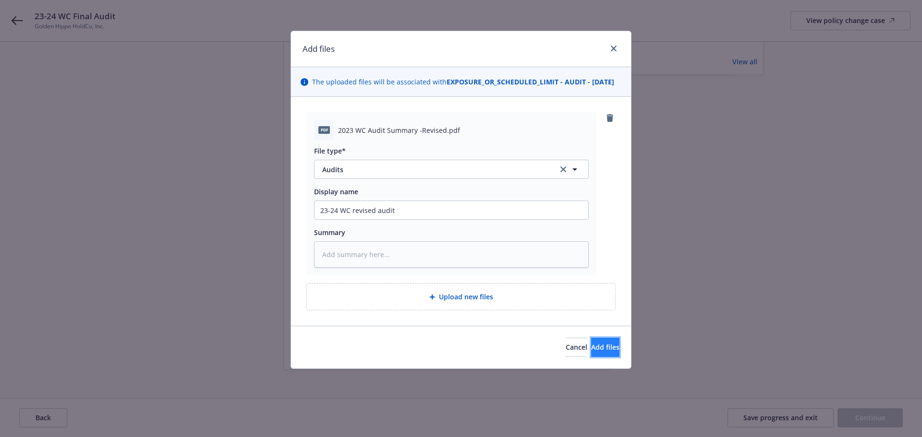
click at [601, 352] on span "Add files" at bounding box center [605, 347] width 28 height 9
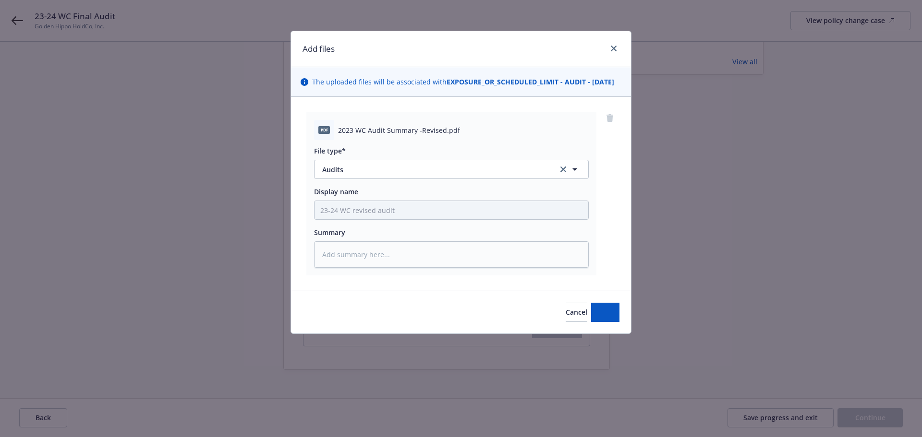
type textarea "x"
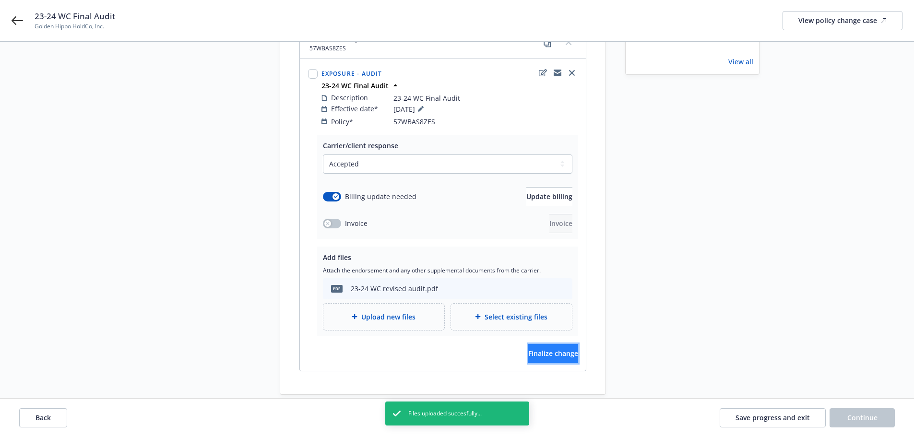
click at [570, 352] on button "Finalize change" at bounding box center [554, 353] width 50 height 19
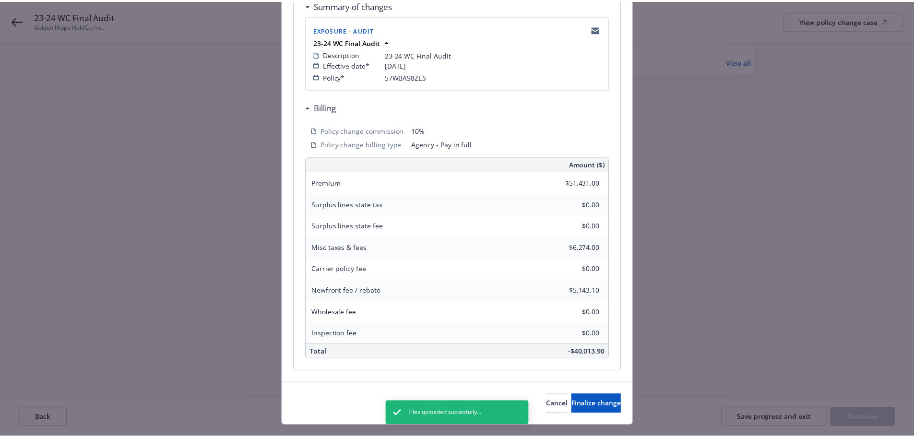
scroll to position [212, 0]
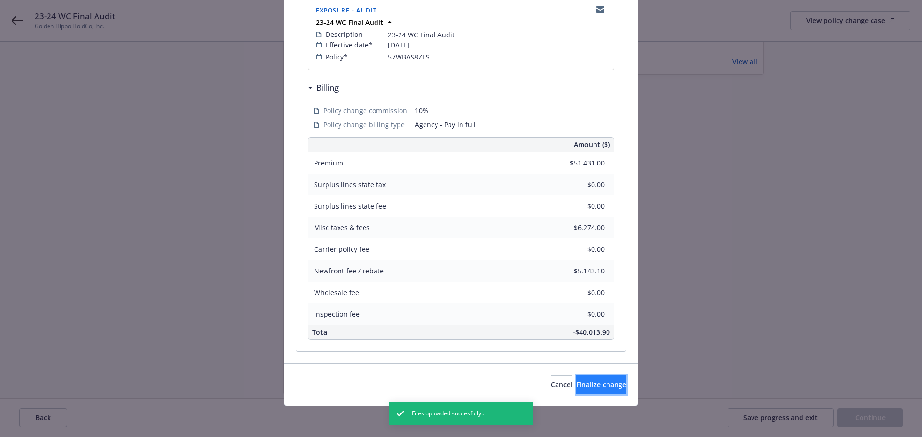
click at [588, 385] on span "Finalize change" at bounding box center [601, 384] width 50 height 9
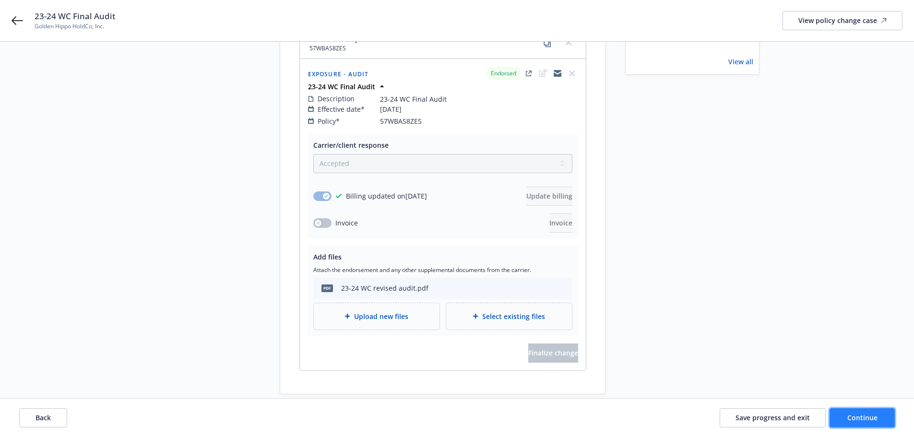
click at [862, 416] on span "Continue" at bounding box center [863, 417] width 30 height 9
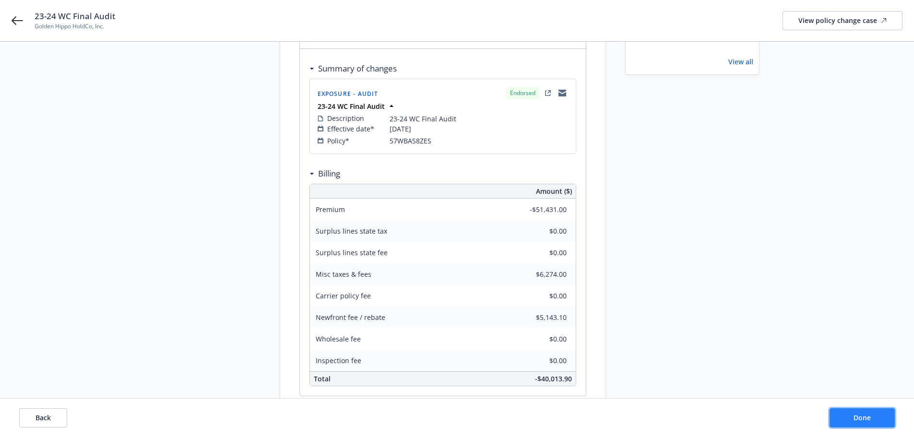
click at [864, 417] on span "Done" at bounding box center [862, 417] width 17 height 9
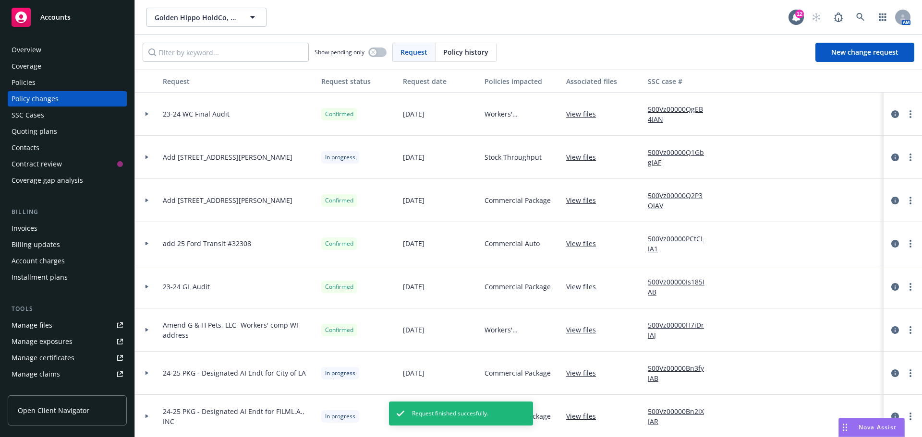
click at [26, 81] on div "Policies" at bounding box center [24, 82] width 24 height 15
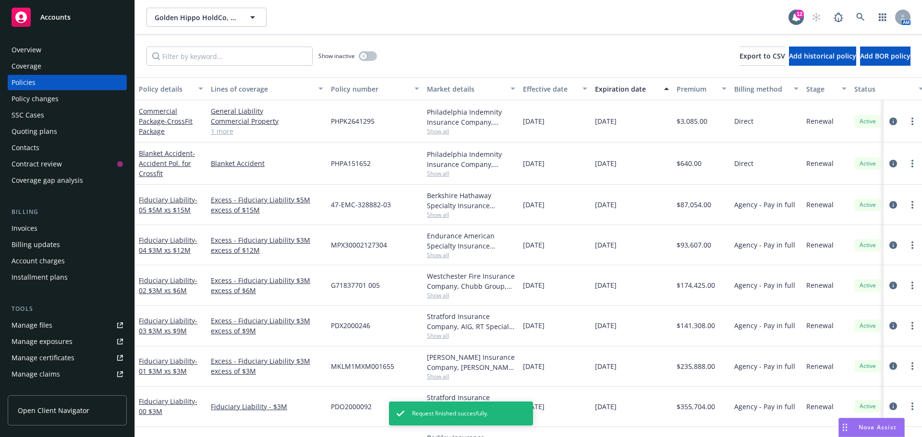
click at [31, 231] on div "Invoices" at bounding box center [25, 228] width 26 height 15
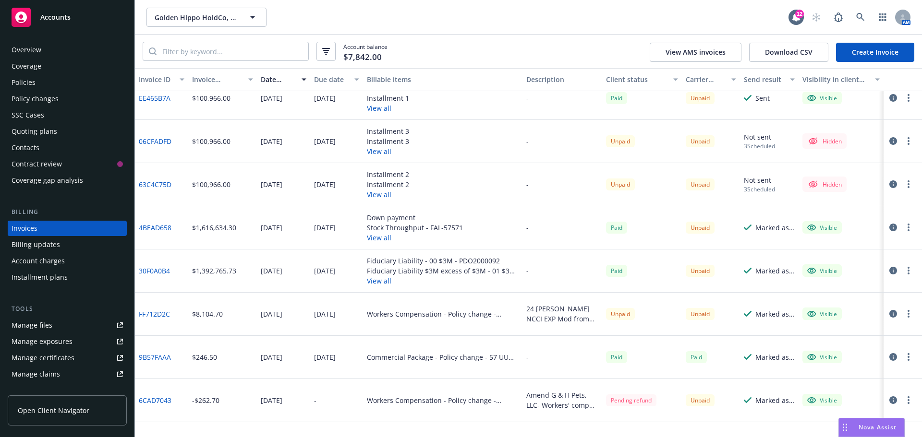
scroll to position [192, 0]
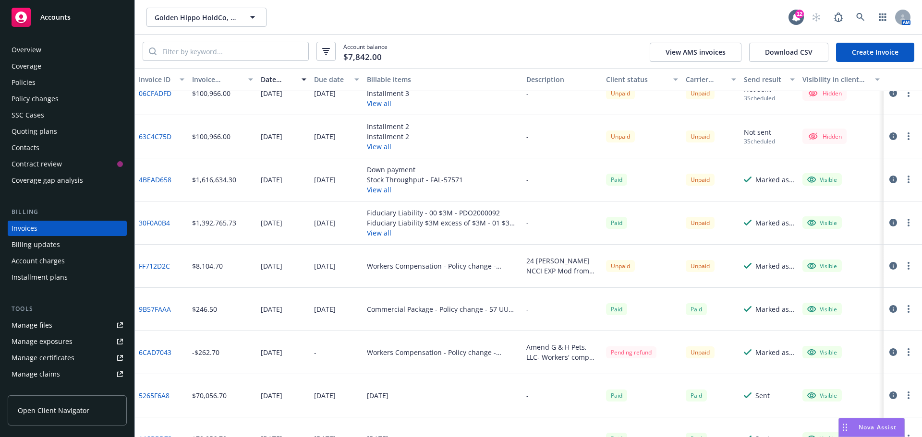
click at [903, 264] on button "button" at bounding box center [908, 266] width 12 height 12
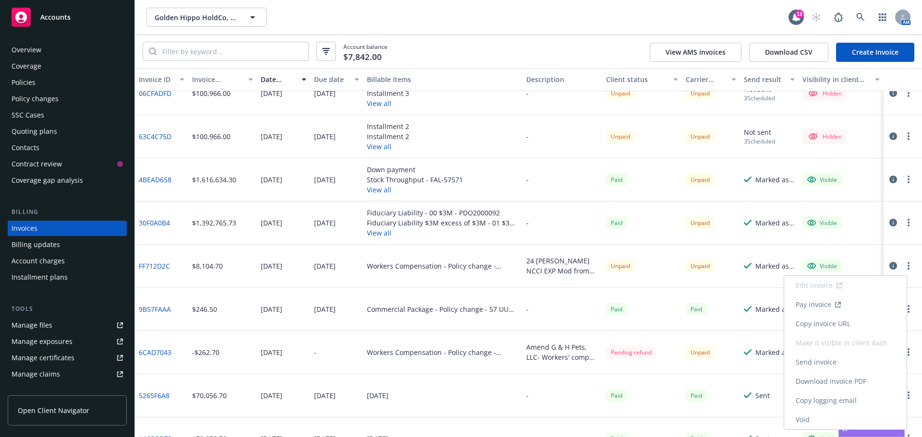
click at [810, 416] on link "Void" at bounding box center [845, 419] width 122 height 19
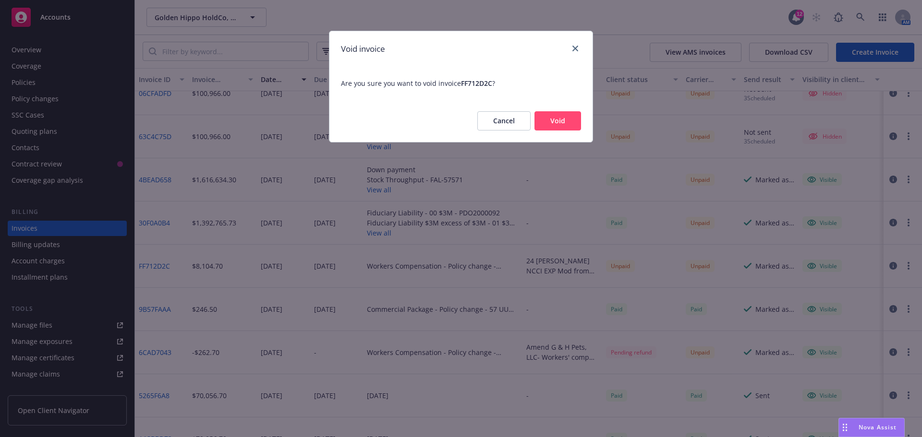
click at [565, 121] on button "Void" at bounding box center [557, 120] width 47 height 19
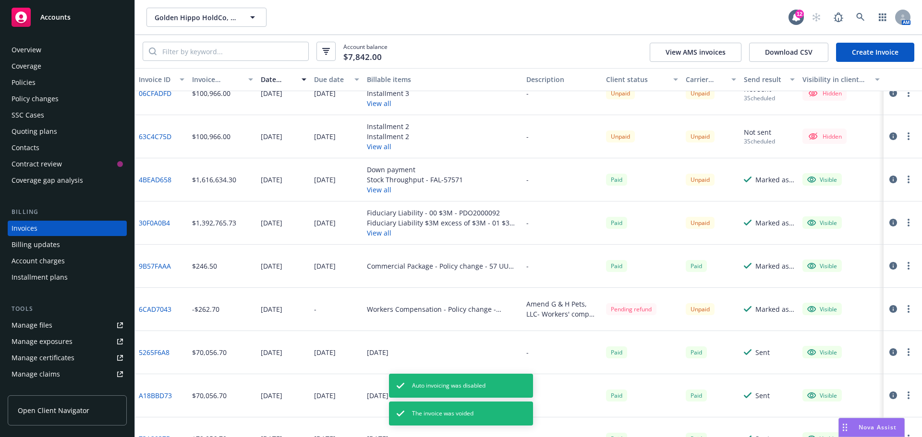
click at [907, 306] on icon "button" at bounding box center [908, 309] width 2 height 8
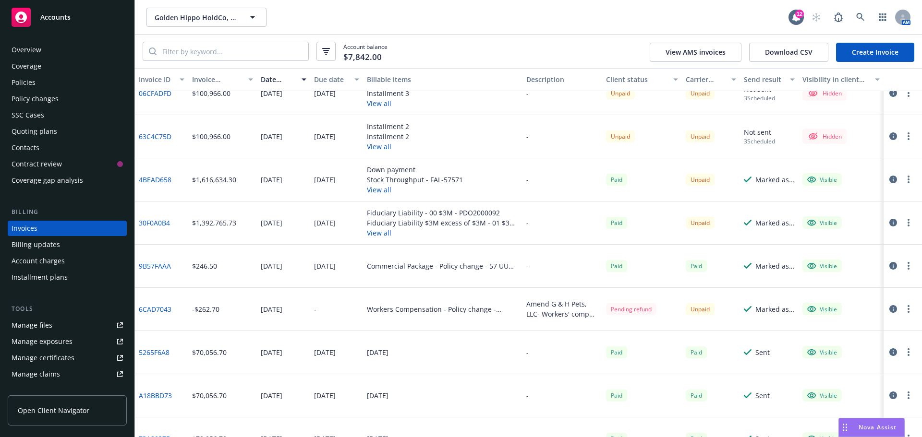
click at [902, 313] on button "button" at bounding box center [908, 309] width 12 height 12
click at [869, 298] on link "Void" at bounding box center [852, 296] width 122 height 19
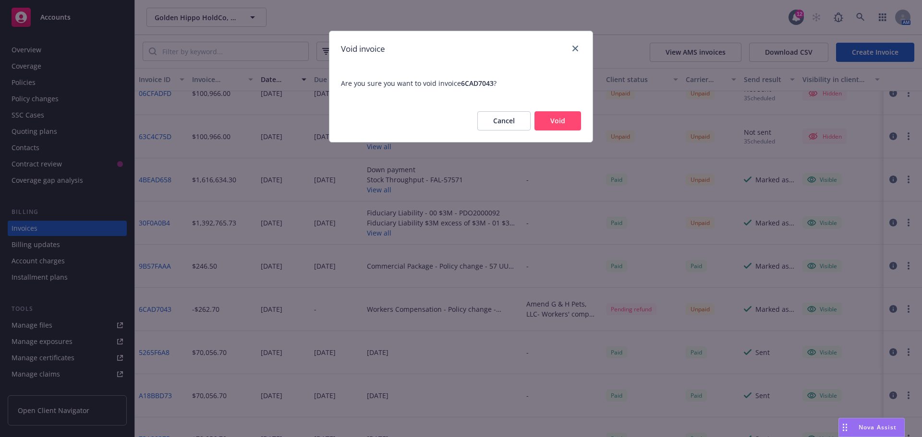
click at [567, 127] on button "Void" at bounding box center [557, 120] width 47 height 19
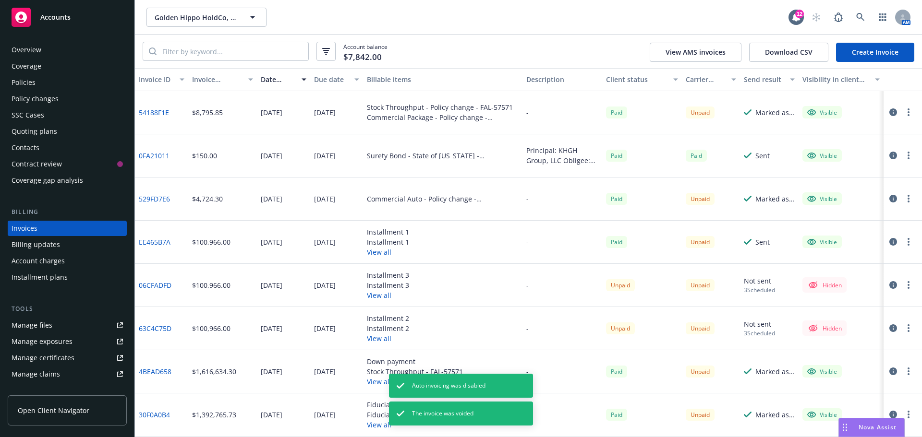
click at [40, 82] on div "Policies" at bounding box center [67, 82] width 111 height 15
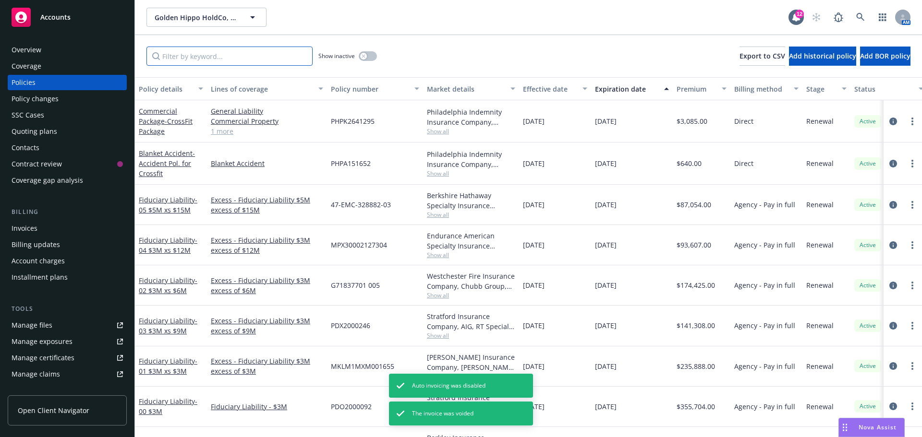
click at [255, 61] on input "Filter by keyword..." at bounding box center [229, 56] width 166 height 19
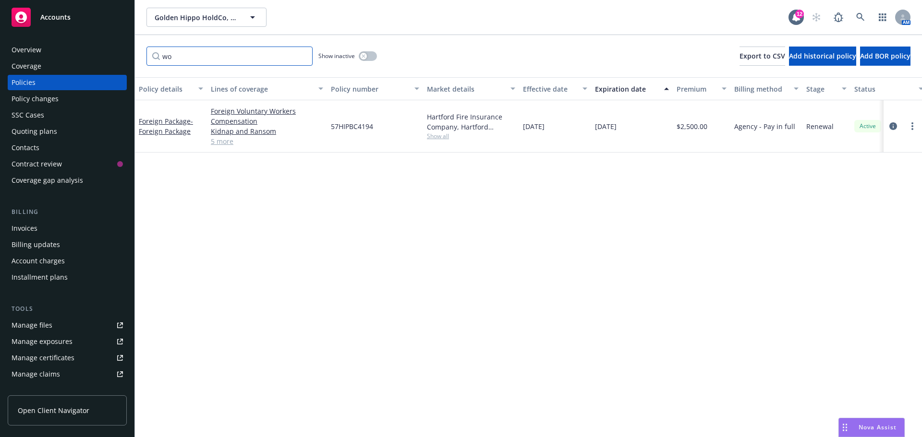
type input "w"
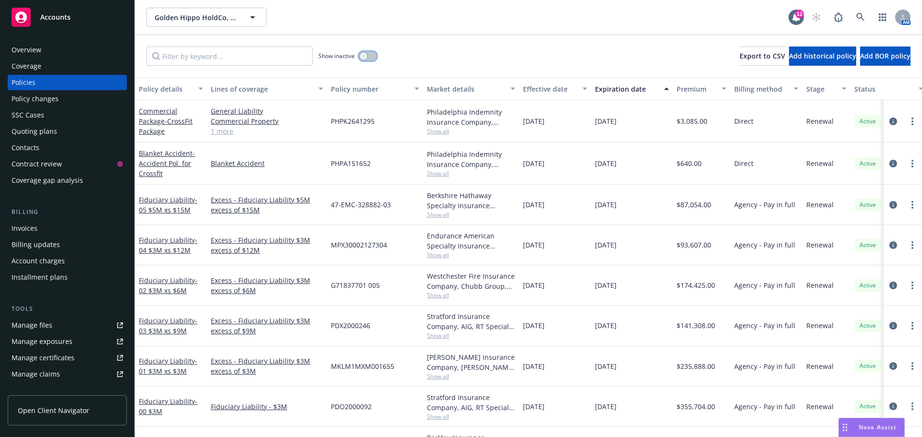
click at [369, 58] on button "button" at bounding box center [368, 56] width 18 height 10
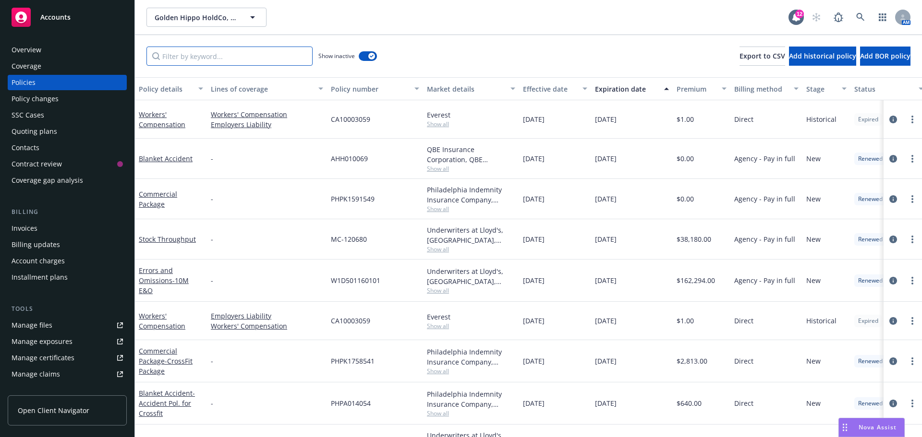
click at [284, 60] on input "Filter by keyword..." at bounding box center [229, 56] width 166 height 19
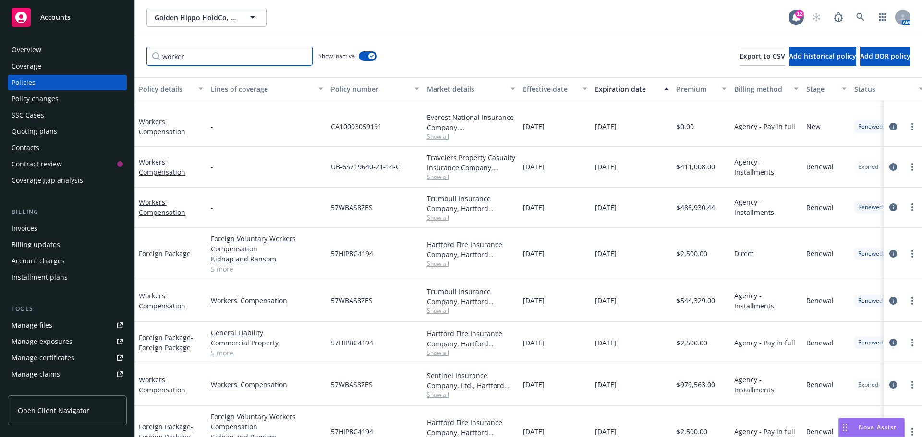
scroll to position [216, 0]
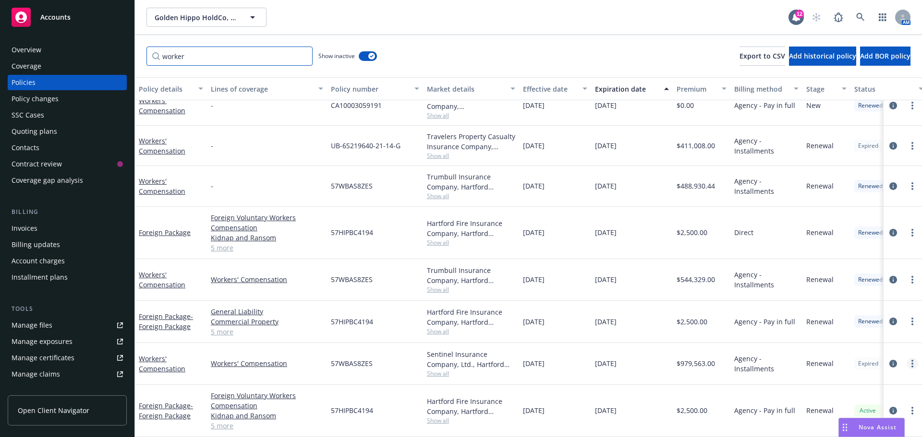
type input "worker"
click at [907, 358] on link "more" at bounding box center [912, 364] width 12 height 12
click at [851, 251] on link "Renew with incumbent" at bounding box center [861, 248] width 113 height 19
select select "12"
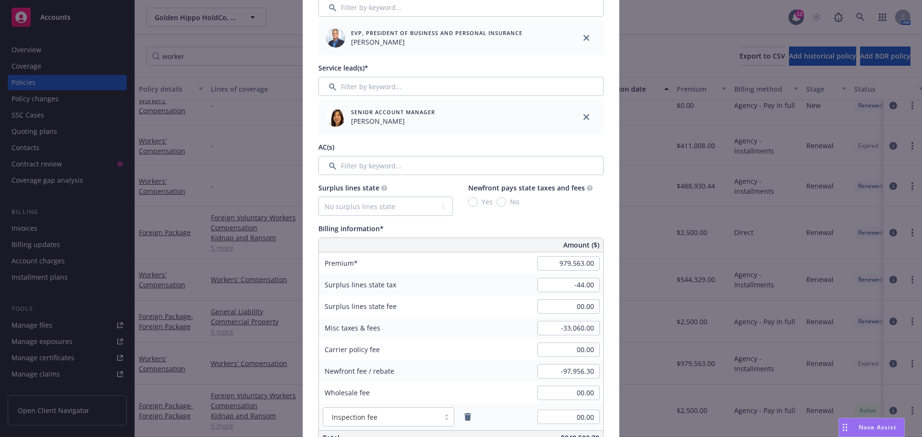
scroll to position [384, 0]
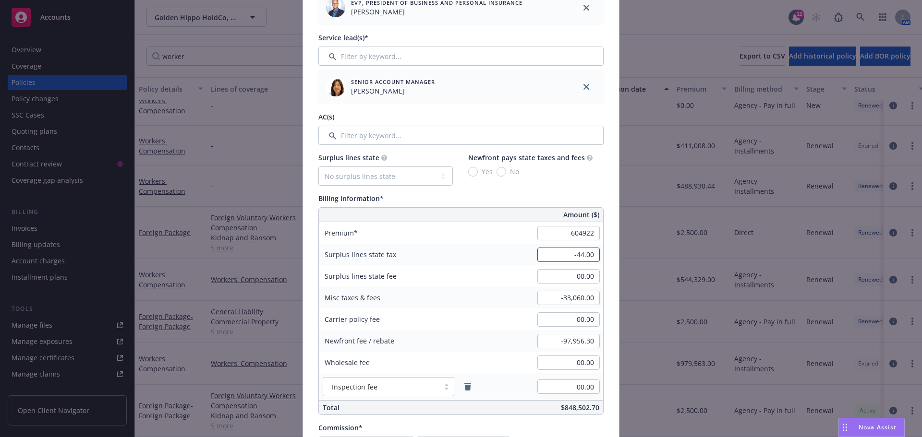
type input "604,922.00"
type input "00.00"
click at [550, 300] on input "-33,060.00" at bounding box center [568, 298] width 62 height 14
type input "18,152.00"
type input "00.00"
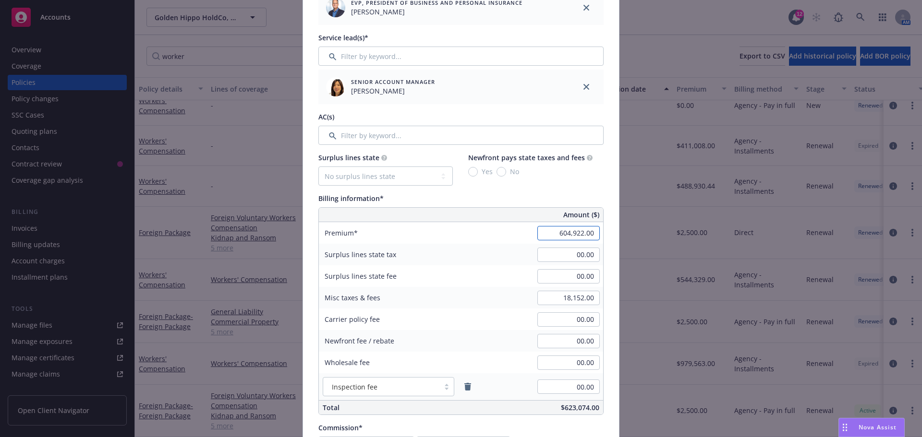
click at [545, 236] on input "604,922.00" at bounding box center [568, 233] width 62 height 14
type input "603,713.00"
type input "00.00"
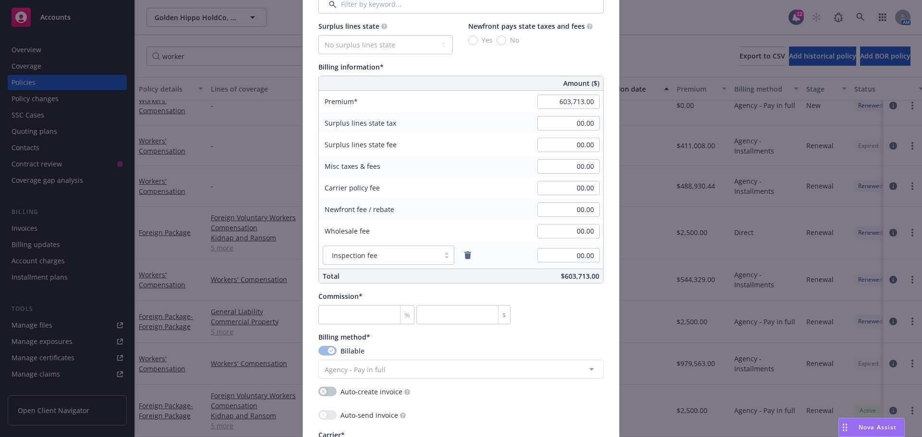
scroll to position [528, 0]
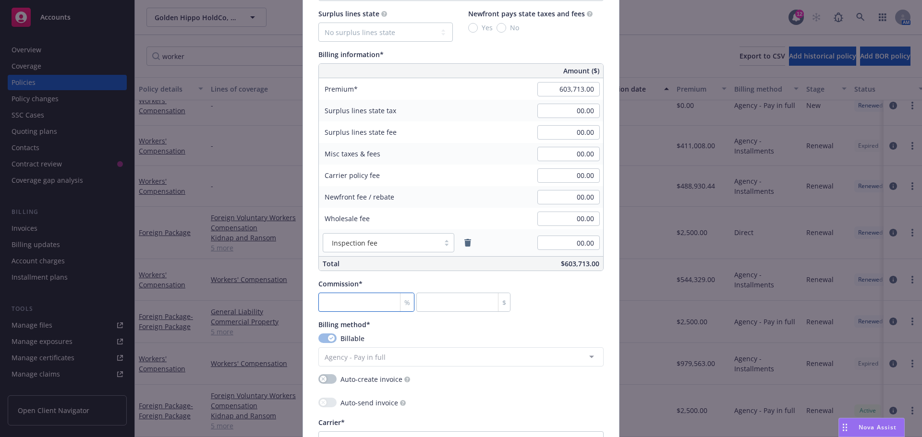
click at [360, 305] on input "number" at bounding box center [366, 302] width 96 height 19
type input "1"
type input "6037.13"
type input "10"
type input "60371.3"
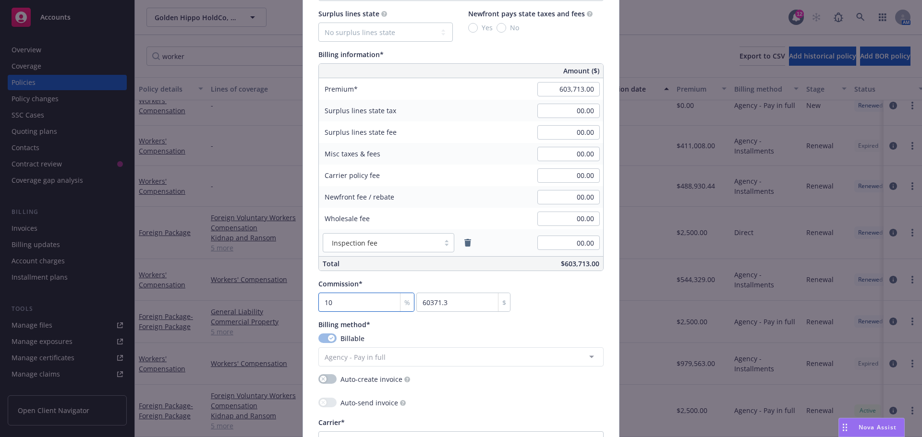
type input "10"
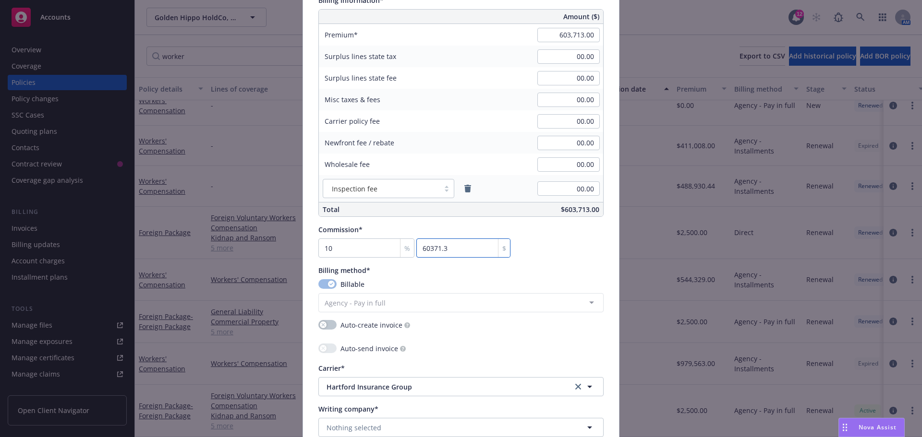
scroll to position [576, 0]
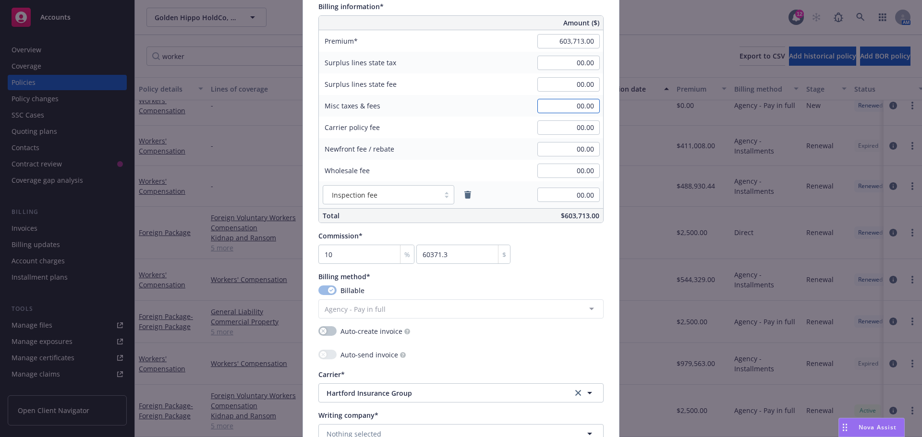
click at [560, 112] on input "00.00" at bounding box center [568, 106] width 62 height 14
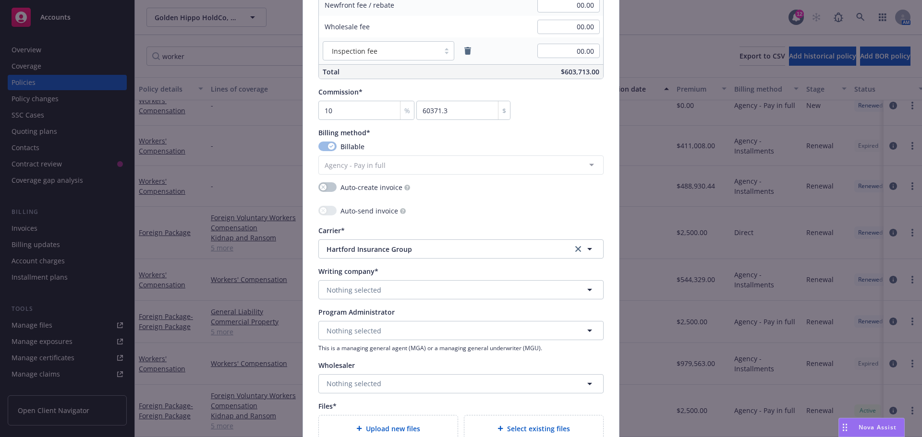
scroll to position [912, 0]
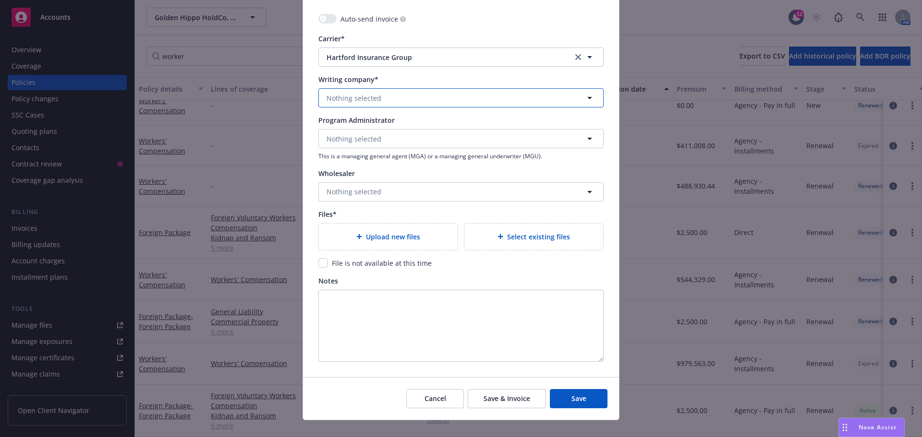
click at [395, 99] on button "Nothing selected" at bounding box center [460, 97] width 285 height 19
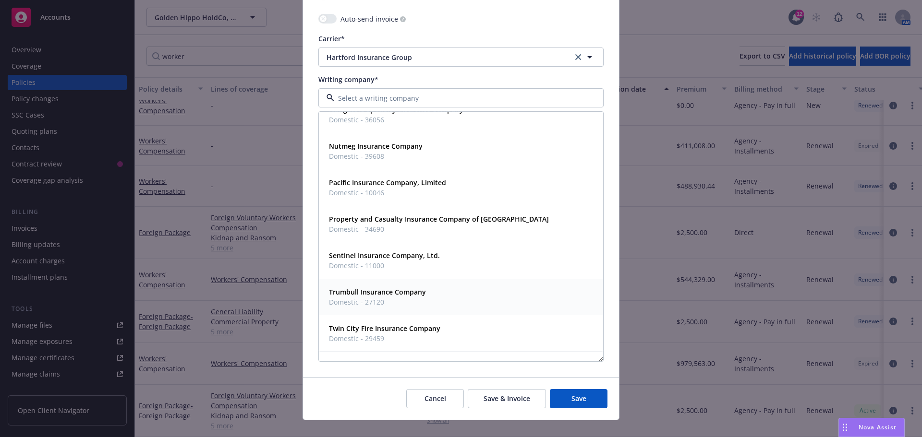
scroll to position [926, 0]
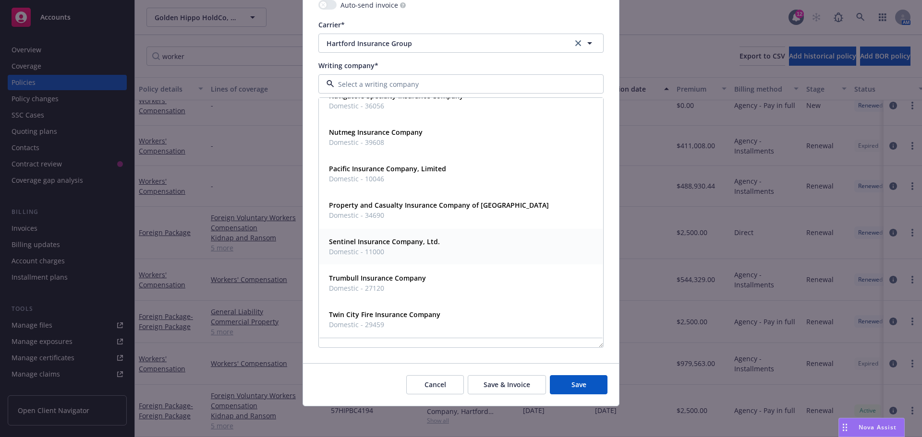
click at [383, 253] on span "Domestic - 11000" at bounding box center [384, 252] width 111 height 10
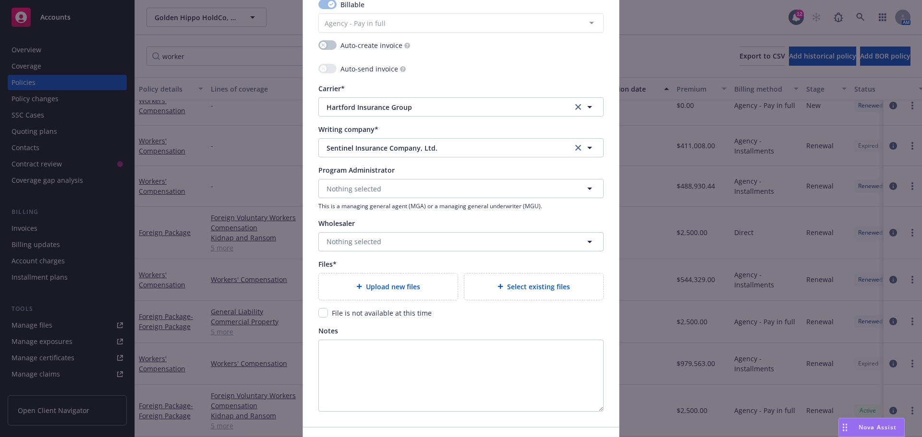
scroll to position [878, 0]
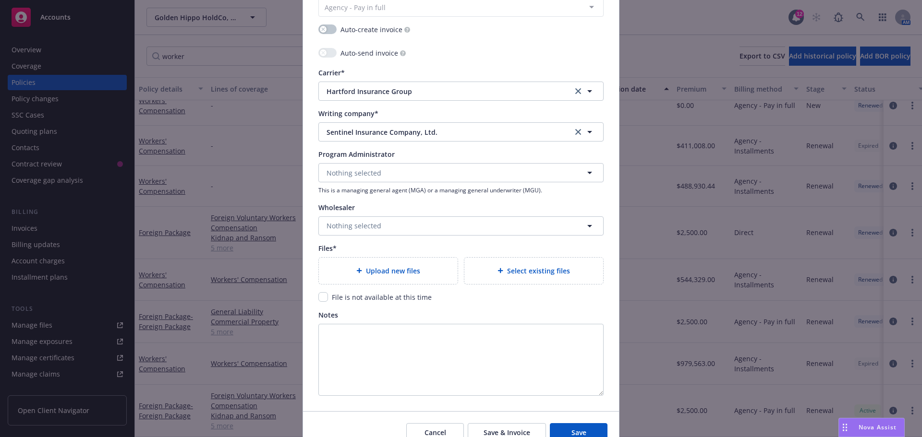
type textarea "x"
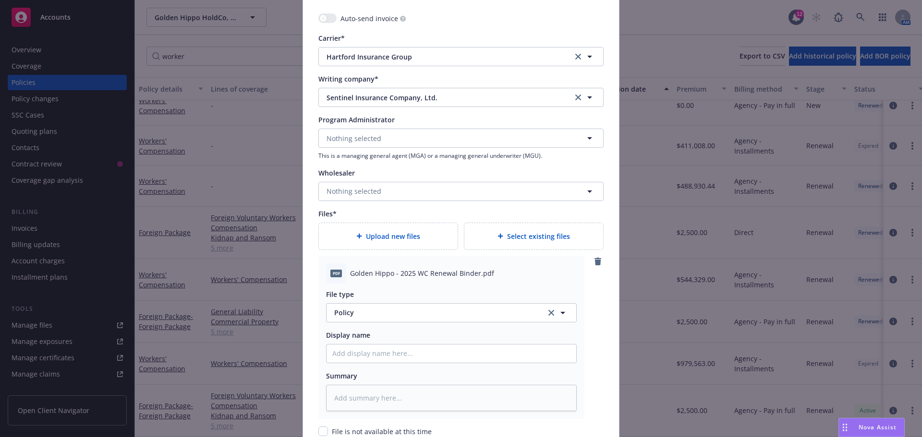
scroll to position [974, 0]
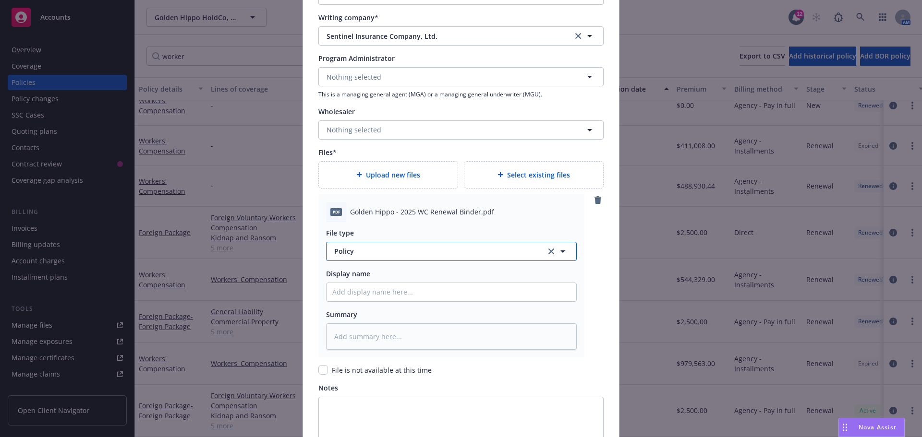
click at [379, 257] on button "Policy" at bounding box center [451, 251] width 251 height 19
type input "bind"
click at [374, 276] on div "Binder" at bounding box center [451, 278] width 238 height 14
click at [360, 288] on input "Policy display name" at bounding box center [451, 292] width 250 height 18
type textarea "x"
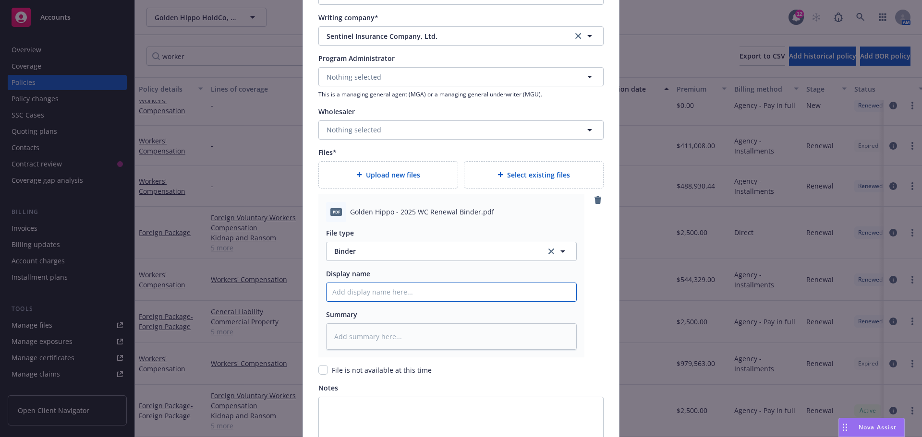
type input "2"
type textarea "x"
type input "25"
type textarea "x"
type input "25"
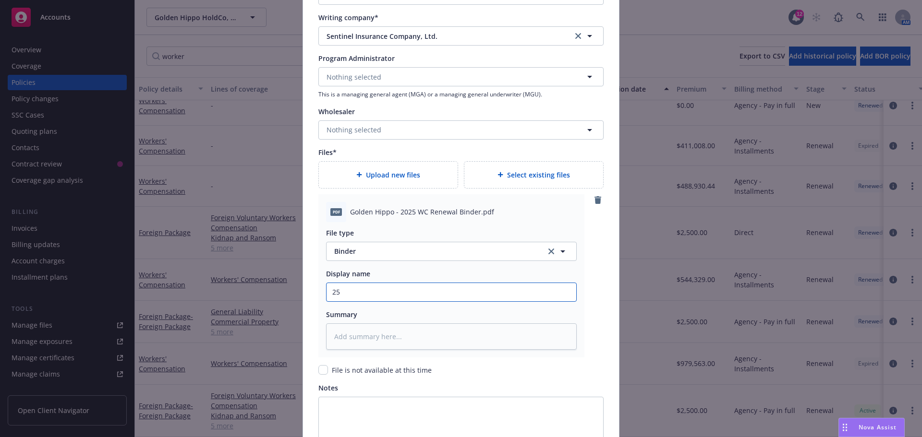
type textarea "x"
type input "25 W"
type textarea "x"
type input "25 WC"
type textarea "x"
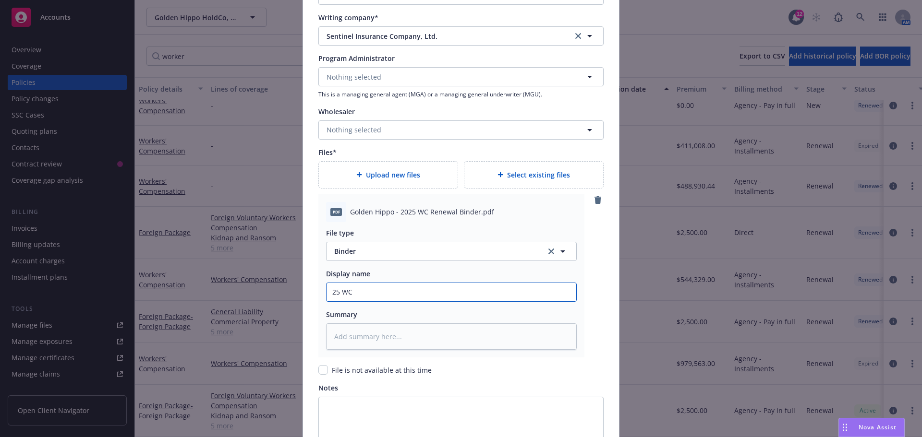
type input "25 WC"
type textarea "x"
type input "25 WC b"
type textarea "x"
type input "25 WC bi"
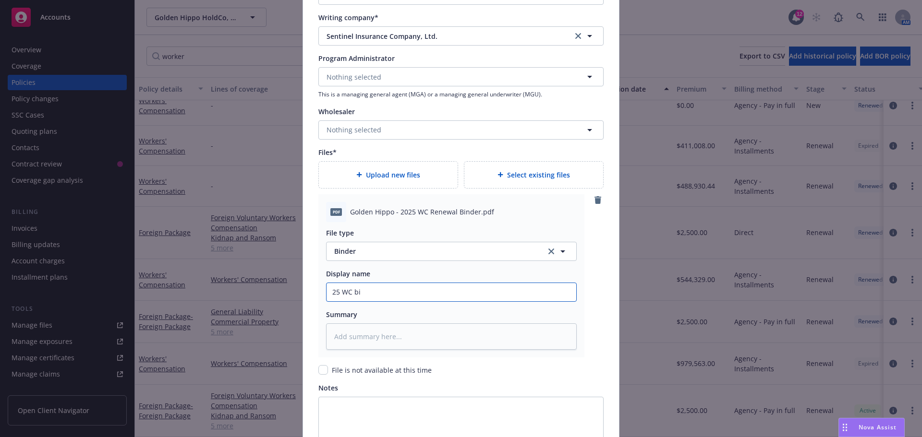
type textarea "x"
type input "25 WC bin"
type textarea "x"
type input "25 WC bind"
type textarea "x"
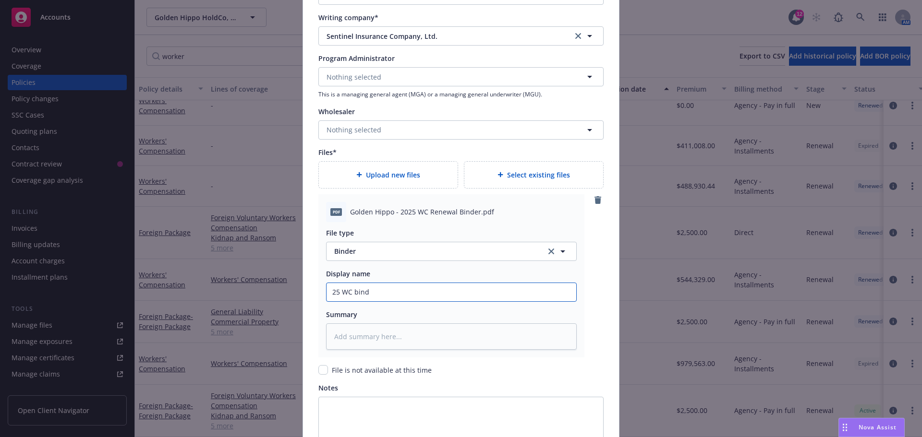
type input "25 WC binde"
type textarea "x"
type input "25 WC binder"
drag, startPoint x: 403, startPoint y: 291, endPoint x: 352, endPoint y: 294, distance: 51.4
click at [352, 294] on input "25 WC binder" at bounding box center [451, 292] width 250 height 18
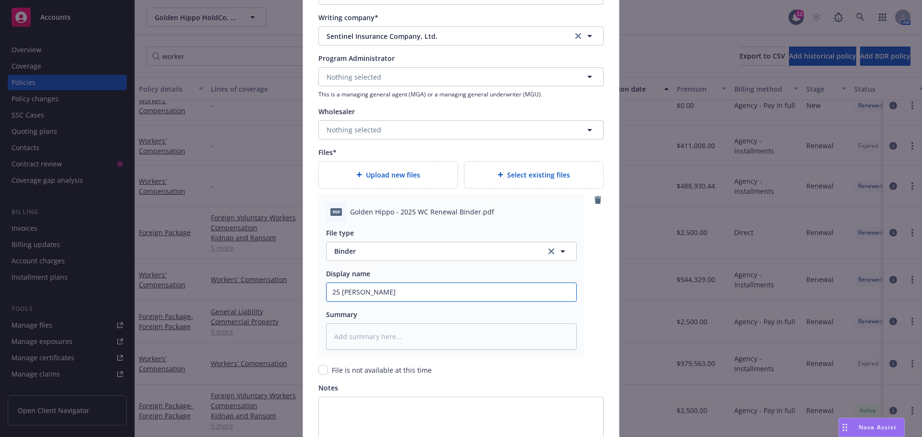
type textarea "x"
type input "25 WC B"
type textarea "x"
type input "25 WC Bi"
type textarea "x"
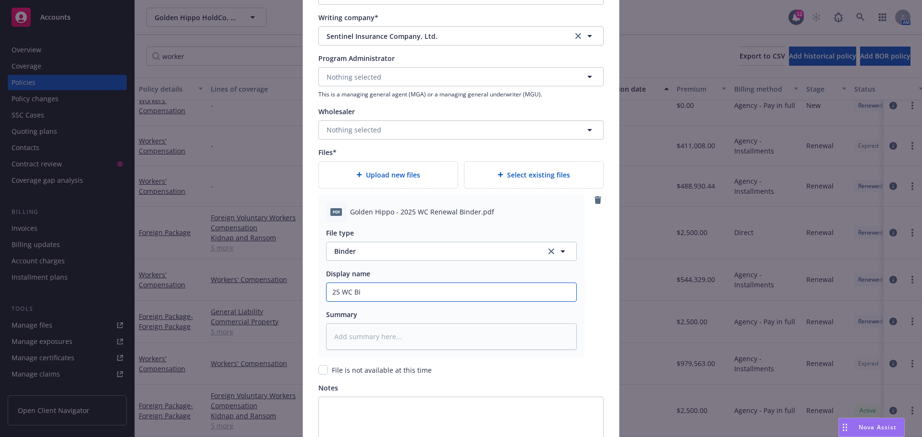
type input "25 WC Bin"
type textarea "x"
type input "25 WC Bind"
type textarea "x"
type input "25 WC Binde"
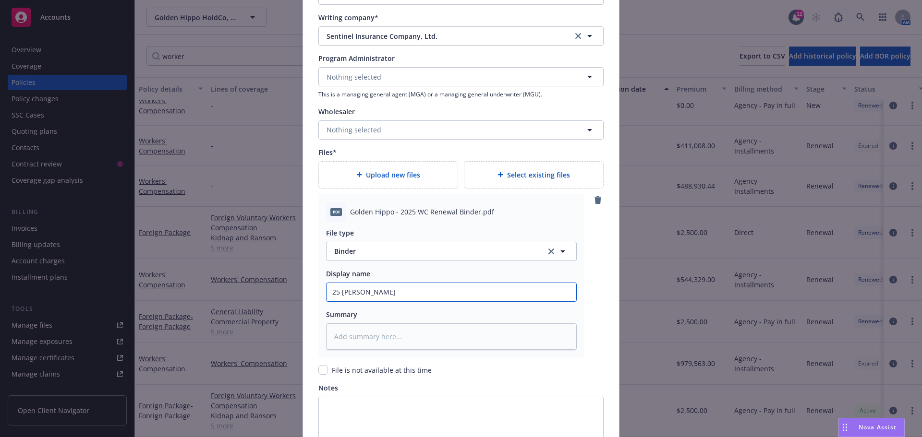
type textarea "x"
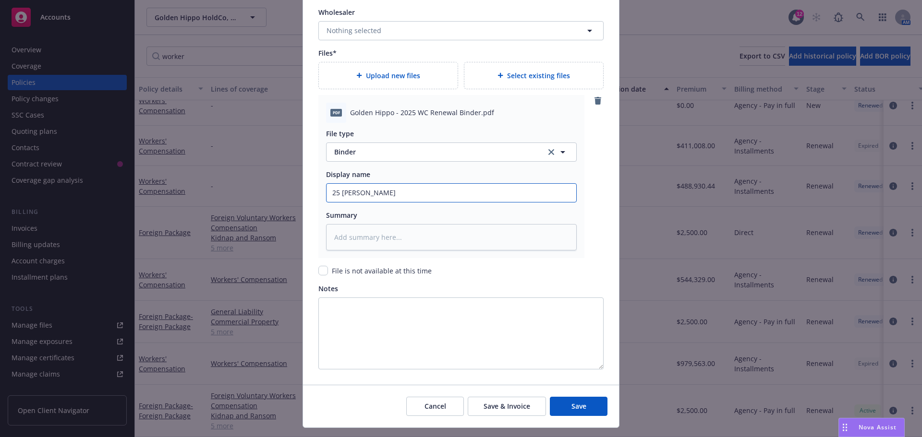
scroll to position [1095, 0]
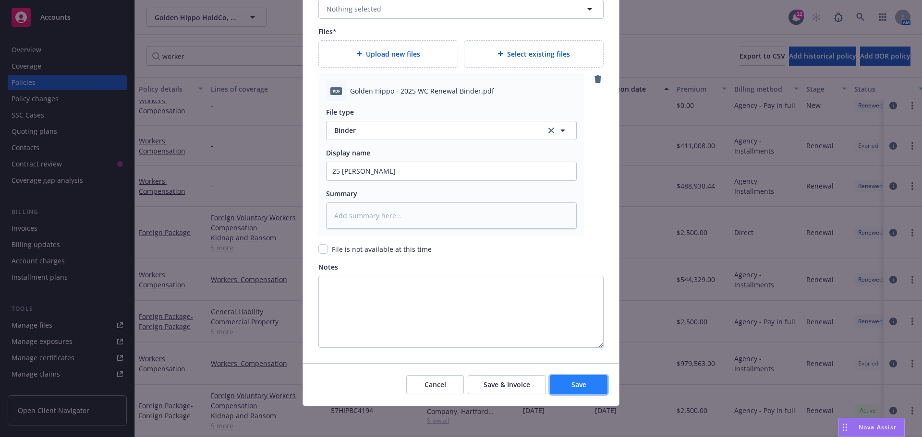
click at [566, 386] on button "Save" at bounding box center [579, 384] width 58 height 19
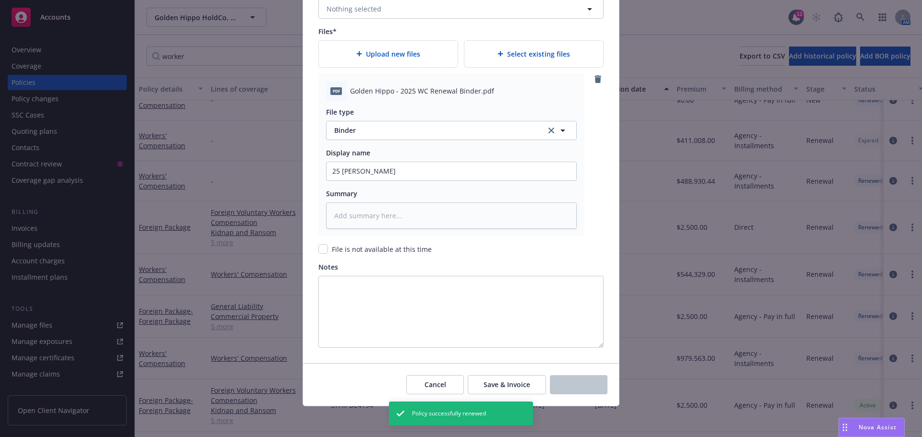
scroll to position [176, 0]
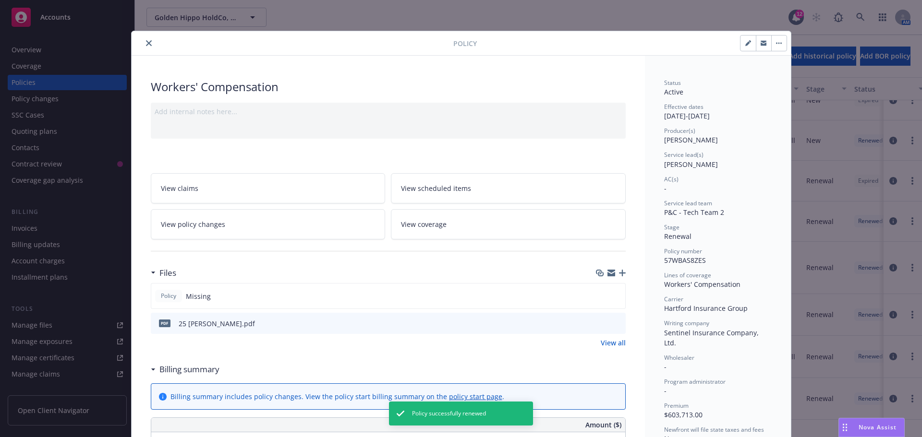
drag, startPoint x: 145, startPoint y: 43, endPoint x: 194, endPoint y: 62, distance: 52.4
click at [146, 43] on icon "close" at bounding box center [149, 43] width 6 height 6
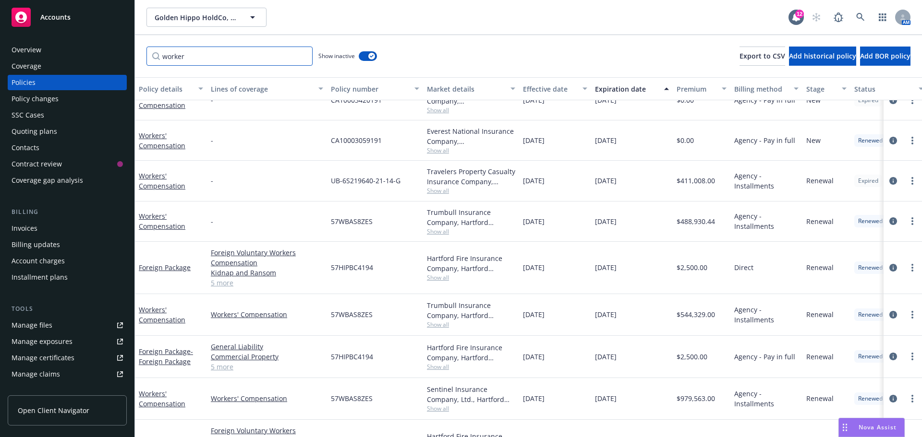
click at [253, 63] on input "worker" at bounding box center [229, 56] width 166 height 19
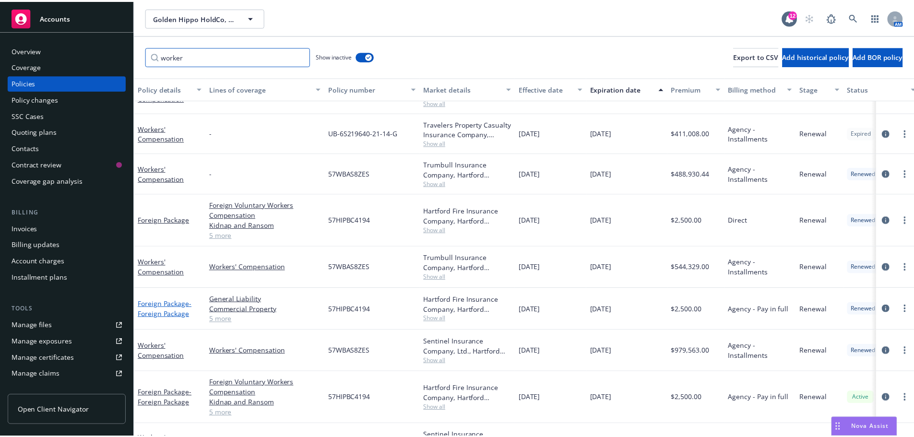
scroll to position [224, 0]
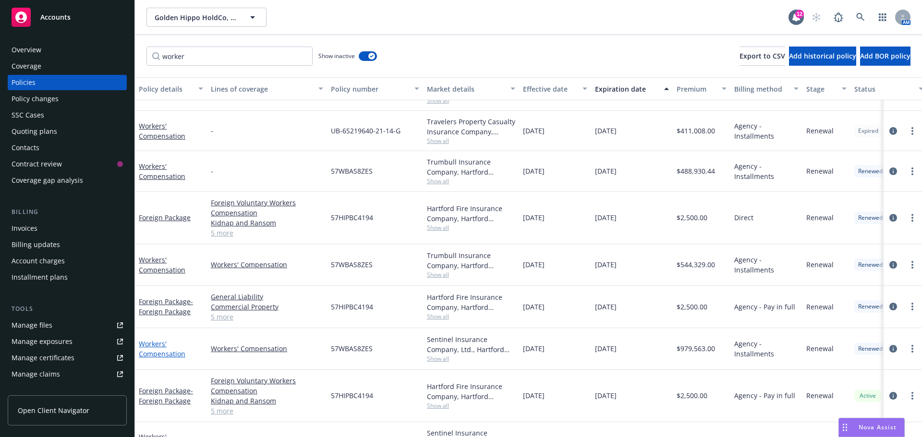
click at [153, 351] on link "Workers' Compensation" at bounding box center [162, 348] width 47 height 19
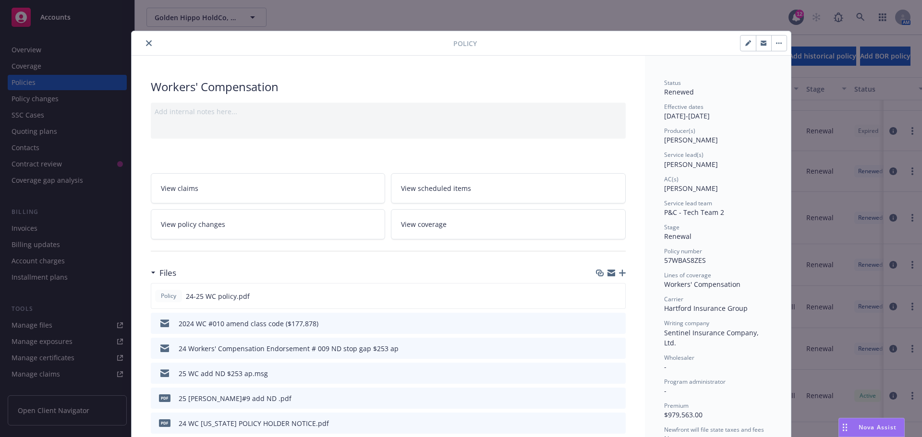
click at [239, 224] on link "View policy changes" at bounding box center [268, 224] width 235 height 30
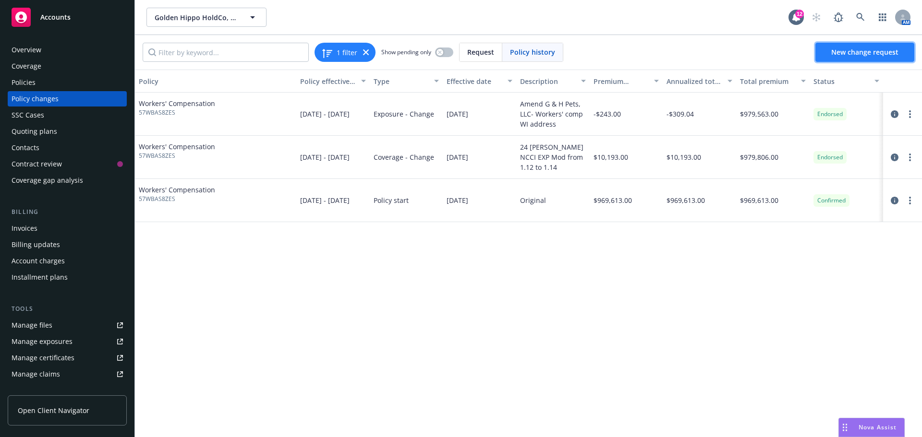
click at [837, 59] on link "New change request" at bounding box center [864, 52] width 99 height 19
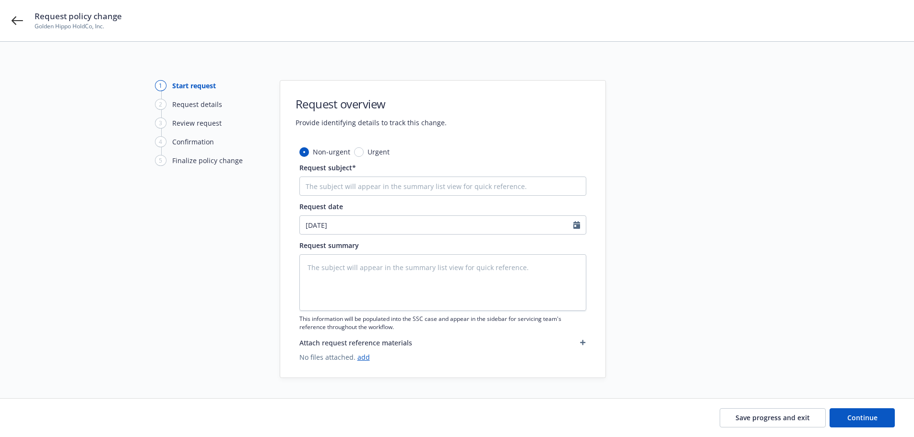
click at [633, 331] on div at bounding box center [692, 229] width 134 height 298
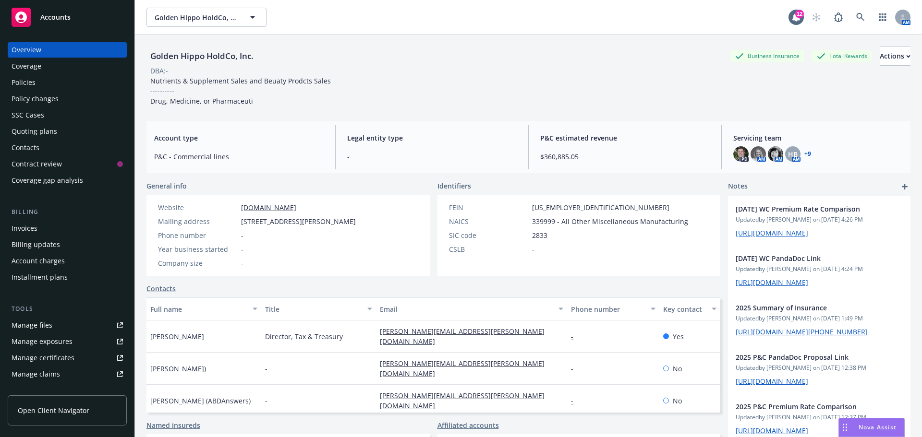
click at [38, 229] on div "Invoices" at bounding box center [67, 228] width 111 height 15
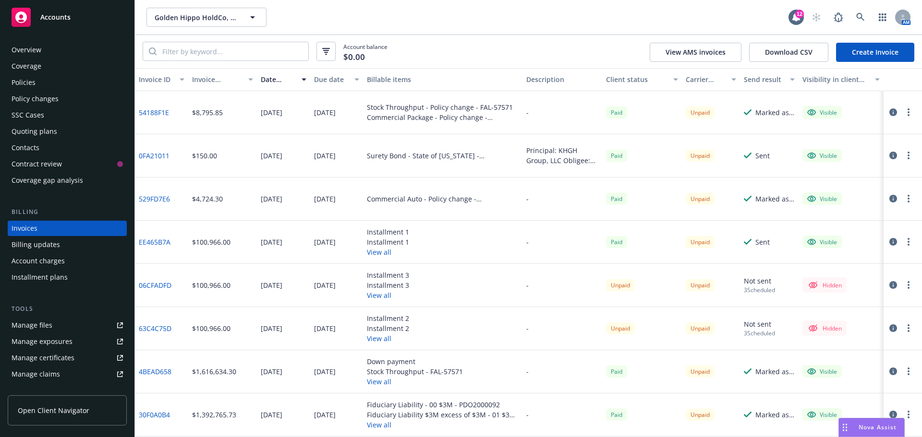
click at [160, 113] on link "54188F1E" at bounding box center [154, 113] width 30 height 10
click at [155, 111] on link "54188F1E" at bounding box center [154, 113] width 30 height 10
